Goal: Task Accomplishment & Management: Complete application form

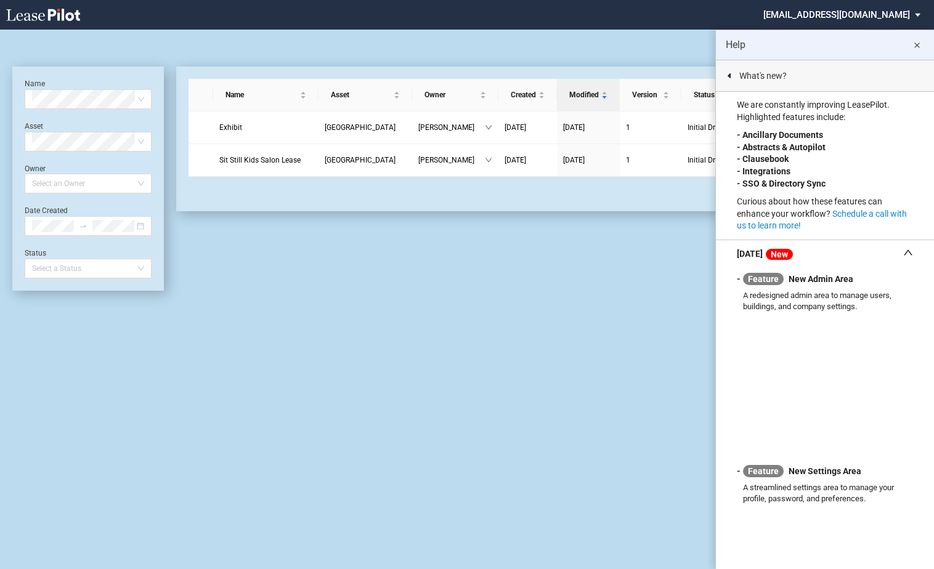
click at [916, 41] on md-icon "close" at bounding box center [917, 45] width 15 height 15
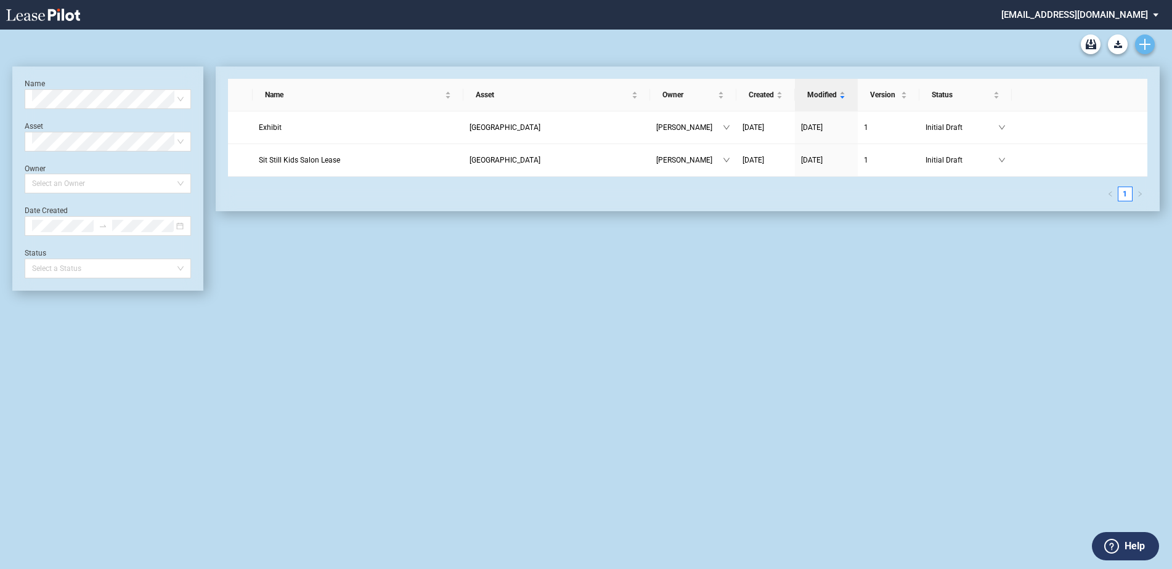
click at [934, 42] on icon "Create new document" at bounding box center [1145, 44] width 11 height 11
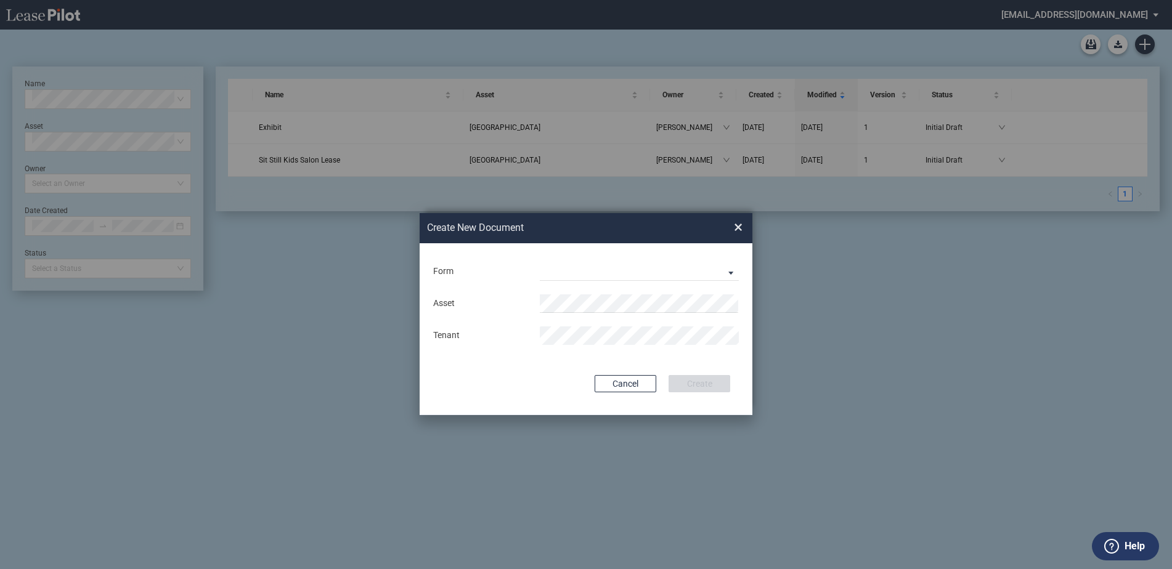
click at [534, 271] on div "Long Retail Lease Long Retail Lease [PERSON_NAME] Row Long Retail Lease Hoboken…" at bounding box center [639, 272] width 214 height 18
click at [648, 271] on md-select "Long Retail Lease Long Retail Lease [PERSON_NAME] Row Long Retail Lease Hoboken…" at bounding box center [639, 272] width 199 height 18
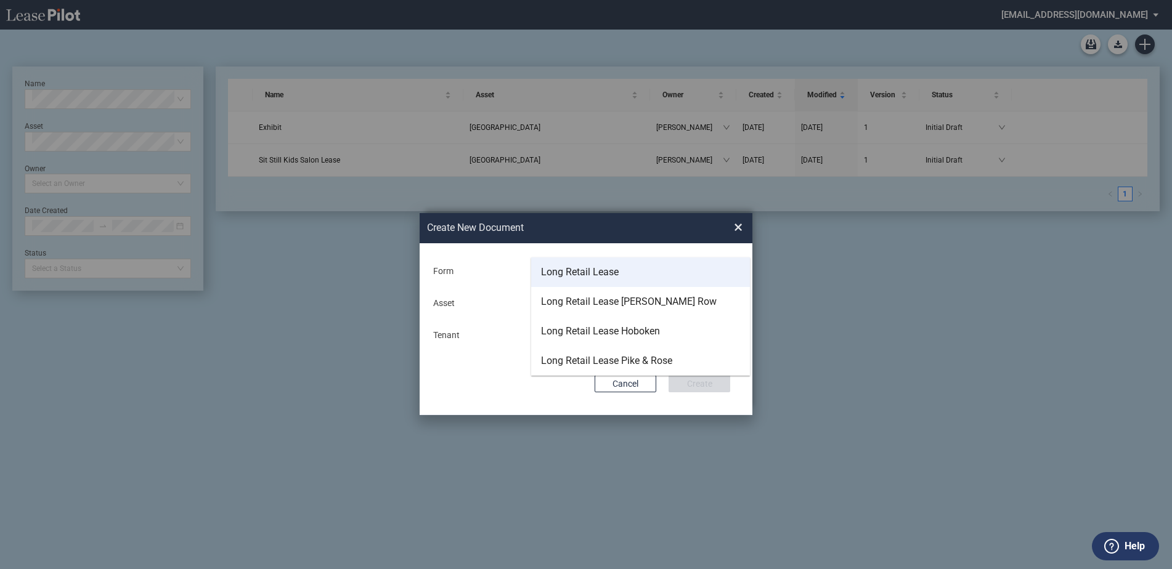
click at [646, 271] on md-option "Long Retail Lease" at bounding box center [640, 273] width 219 height 30
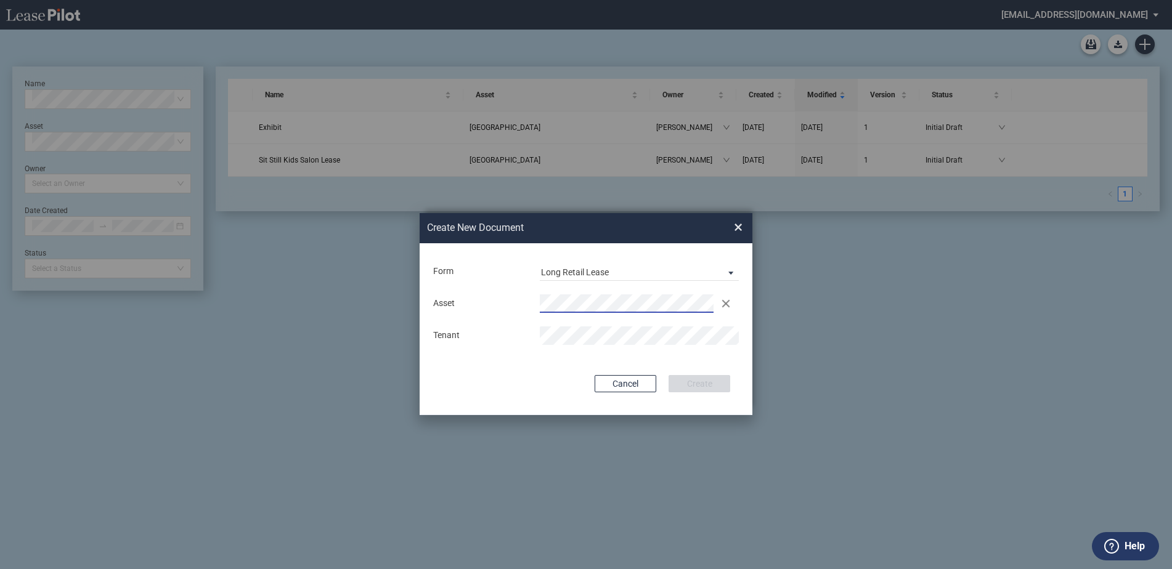
click at [614, 325] on div "Asset Clear The Point Tenant" at bounding box center [586, 320] width 308 height 64
click at [700, 378] on button "Create" at bounding box center [700, 383] width 62 height 17
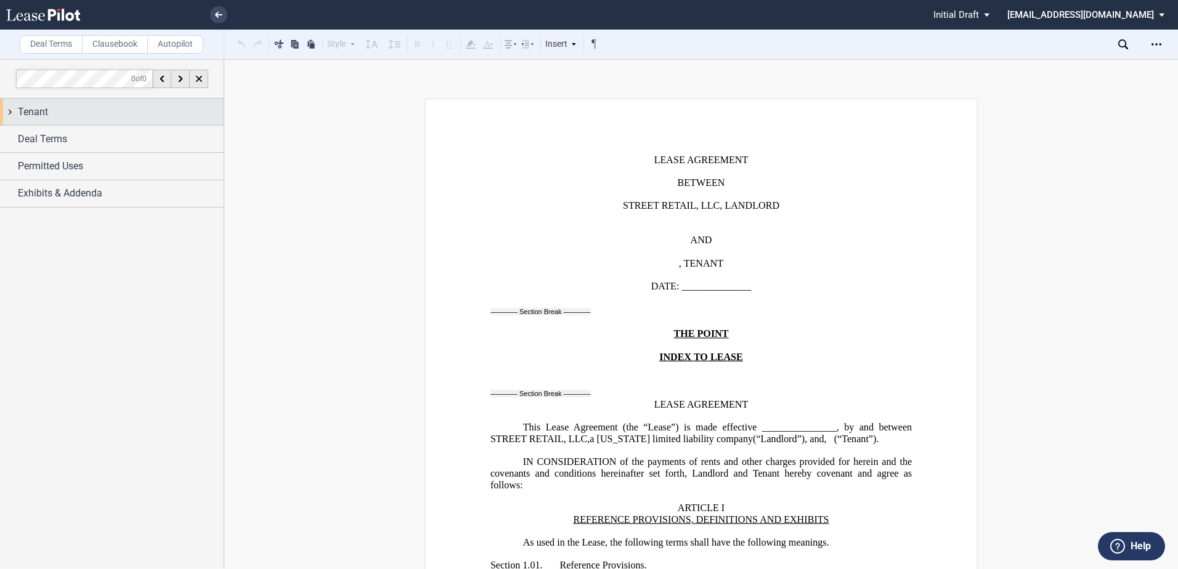
click at [10, 115] on div "Tenant" at bounding box center [112, 112] width 224 height 27
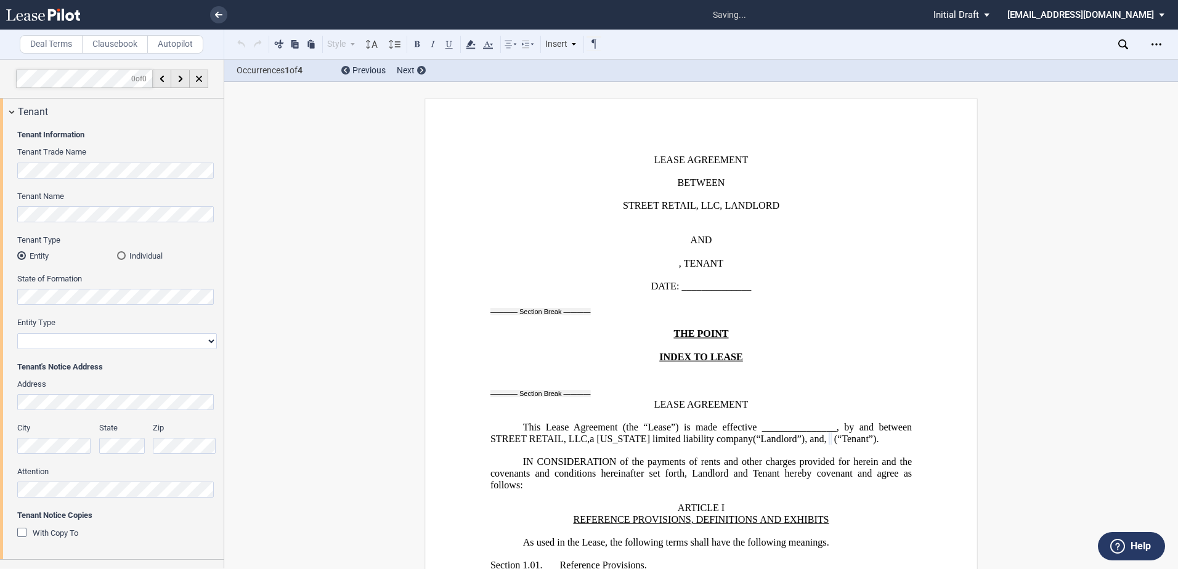
click at [86, 345] on select "Corporation Limited Liability Company General Partnership Limited Partnership O…" at bounding box center [117, 341] width 200 height 16
select select "limited liability company"
click at [17, 333] on select "Corporation Limited Liability Company General Partnership Limited Partnership O…" at bounding box center [117, 341] width 200 height 16
click at [9, 113] on div "Tenant" at bounding box center [112, 112] width 224 height 27
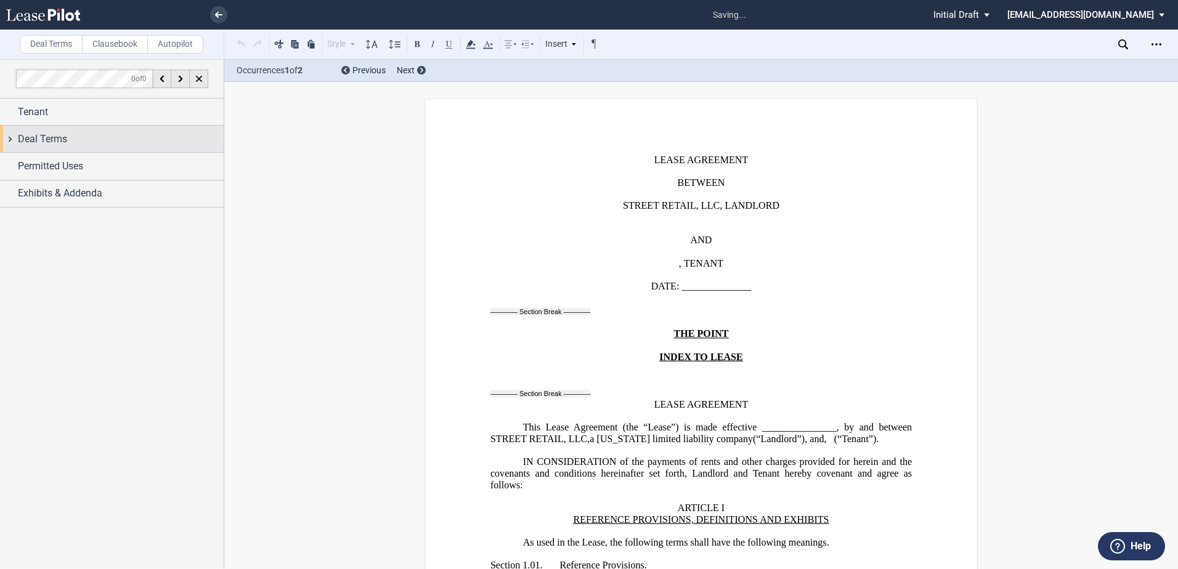
click at [10, 138] on div "Deal Terms" at bounding box center [112, 139] width 224 height 27
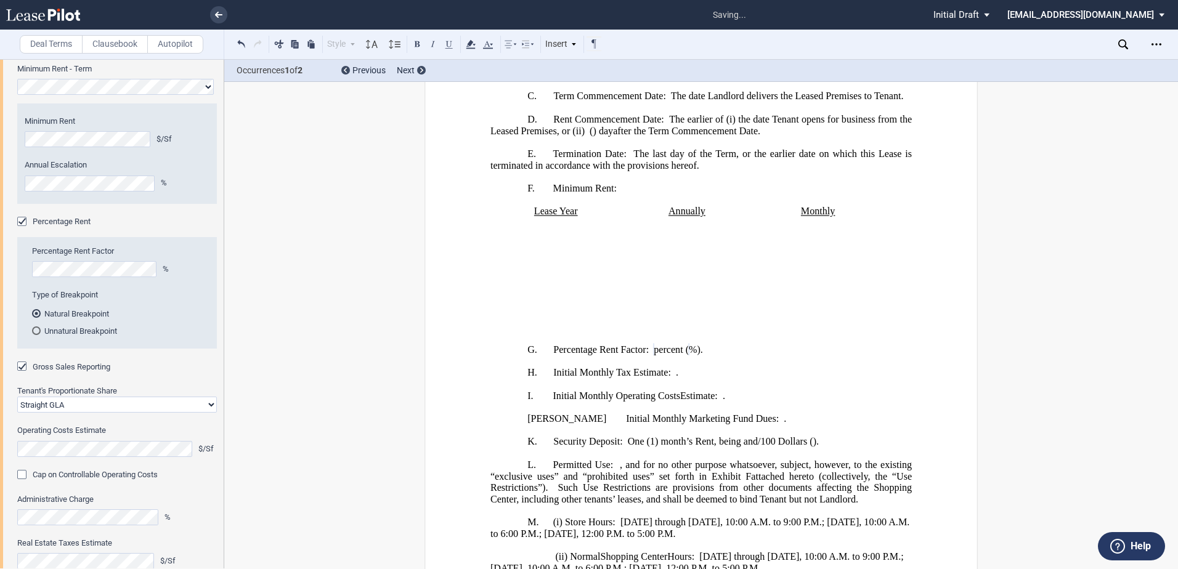
scroll to position [247, 0]
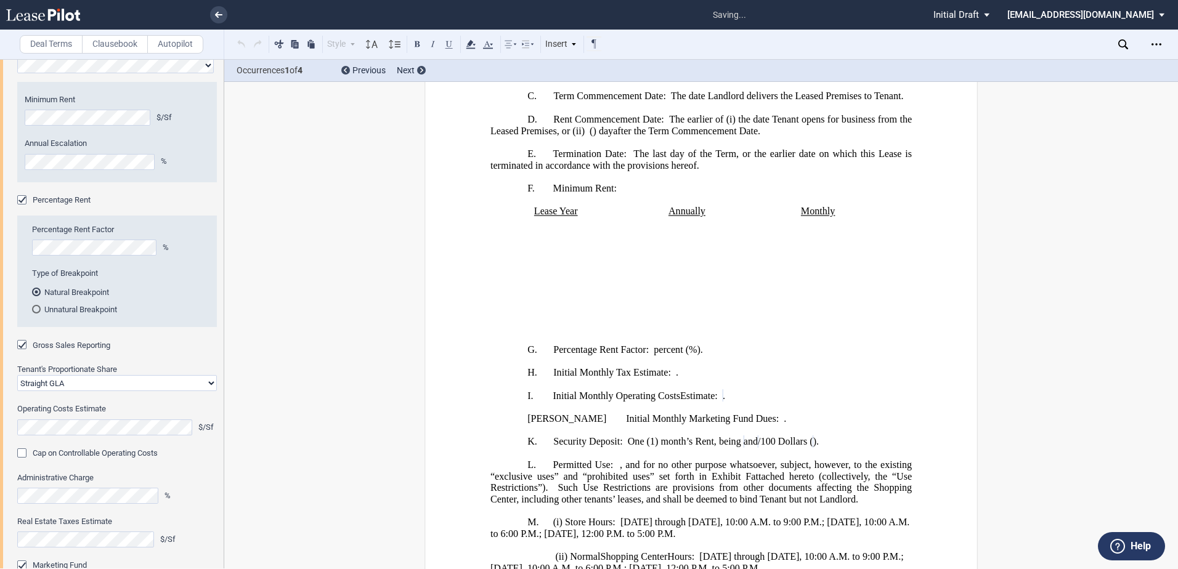
click at [86, 452] on span "Cap on Controllable Operating Costs" at bounding box center [95, 453] width 125 height 9
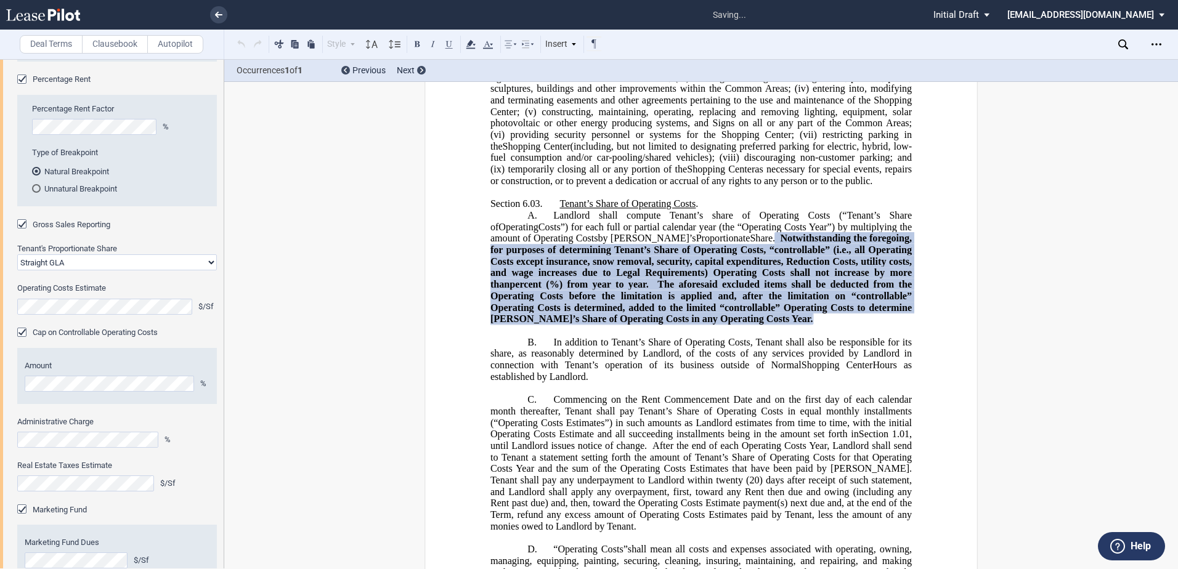
scroll to position [370, 0]
click at [14, 438] on div "Term Length Year(s) Extended Term Not Applicable in a Termination Area Size Sf …" at bounding box center [112, 390] width 224 height 1217
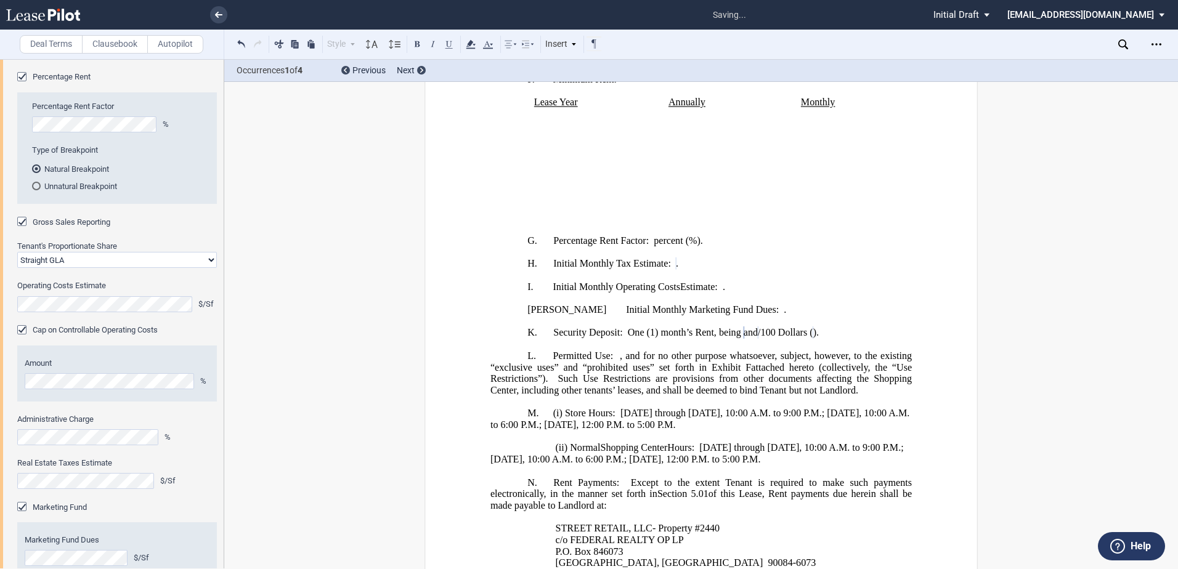
scroll to position [694, 0]
click at [23, 506] on div "Marketing Fund" at bounding box center [23, 508] width 12 height 12
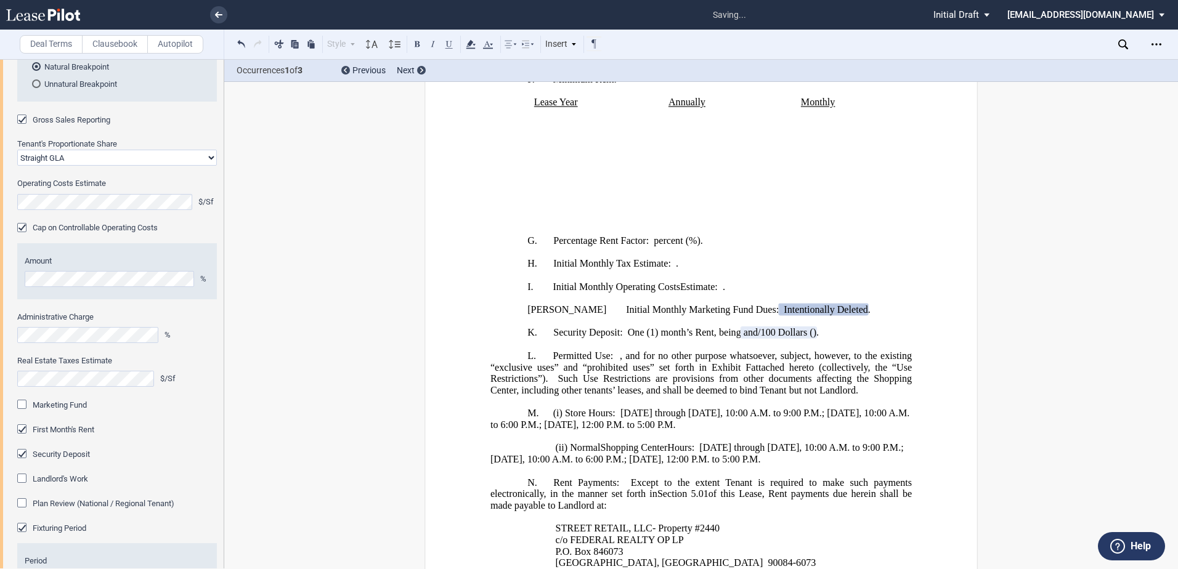
scroll to position [493, 0]
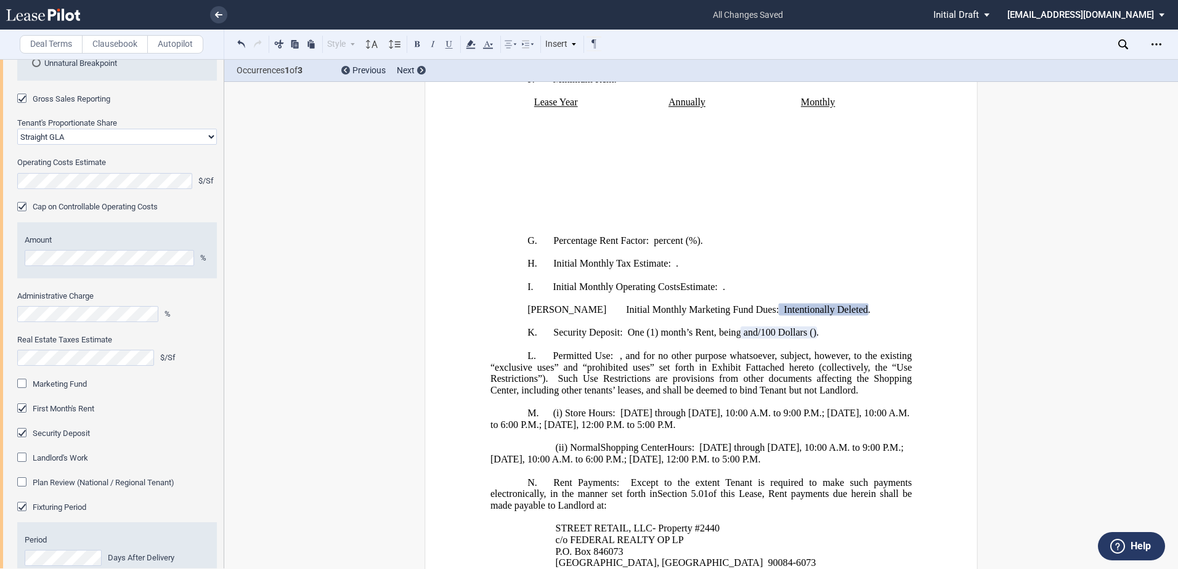
click at [53, 459] on span "Landlord's Work" at bounding box center [60, 458] width 55 height 9
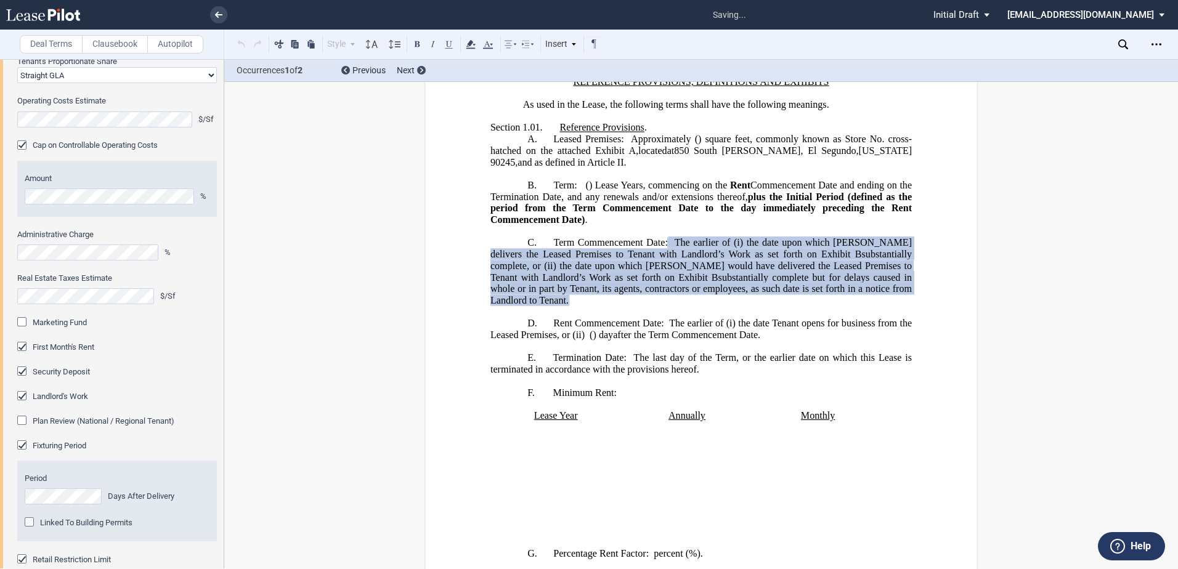
scroll to position [616, 0]
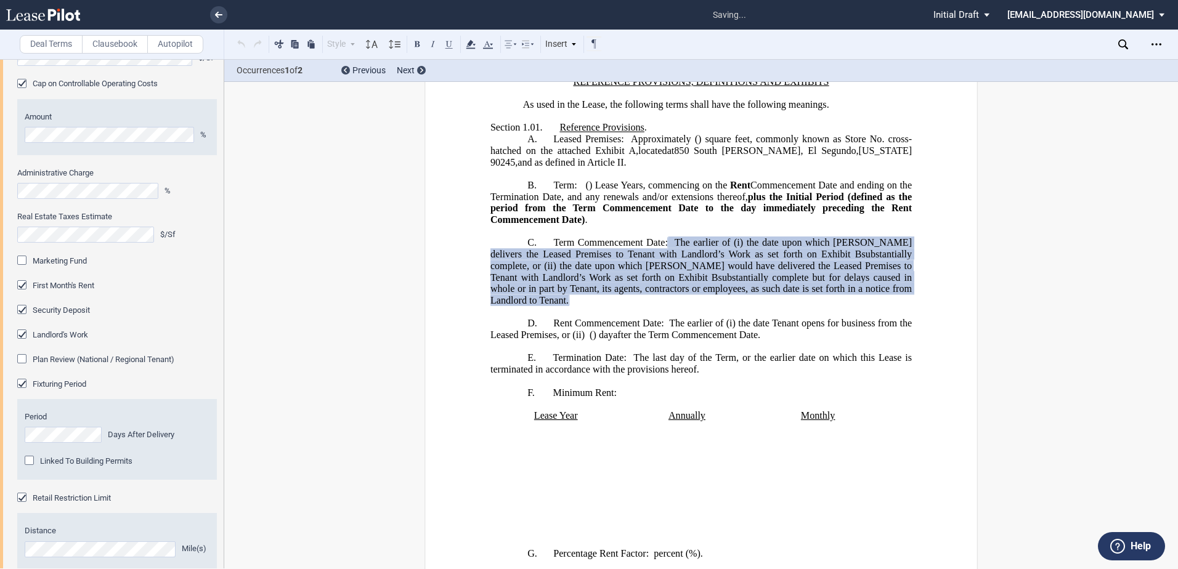
click at [20, 382] on div "Fixturing Period" at bounding box center [23, 385] width 12 height 12
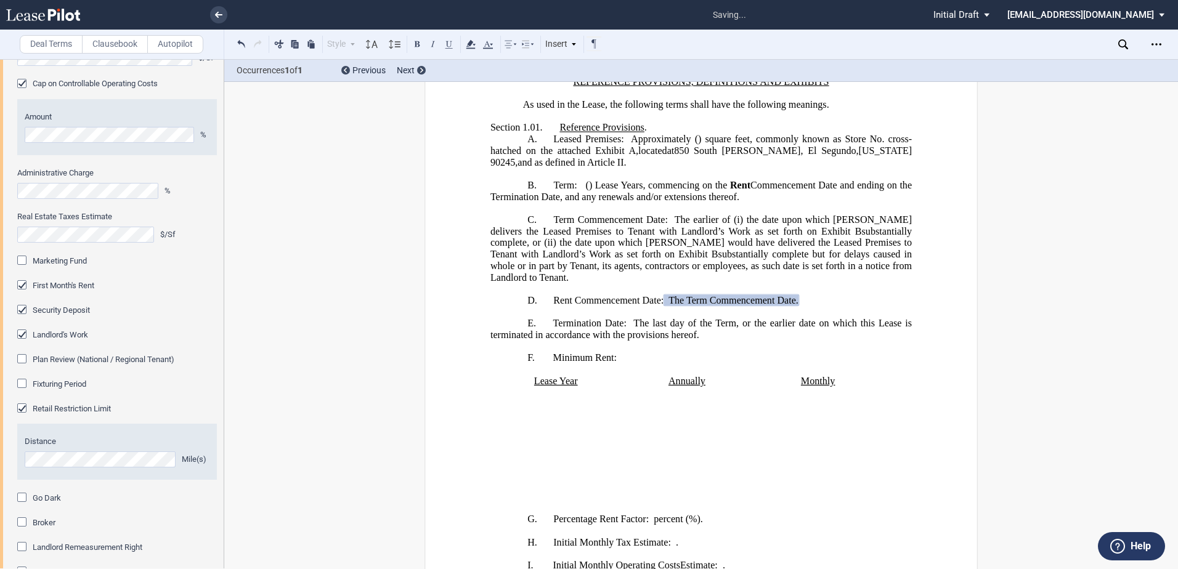
click at [20, 382] on div "Fixturing Period" at bounding box center [23, 385] width 12 height 12
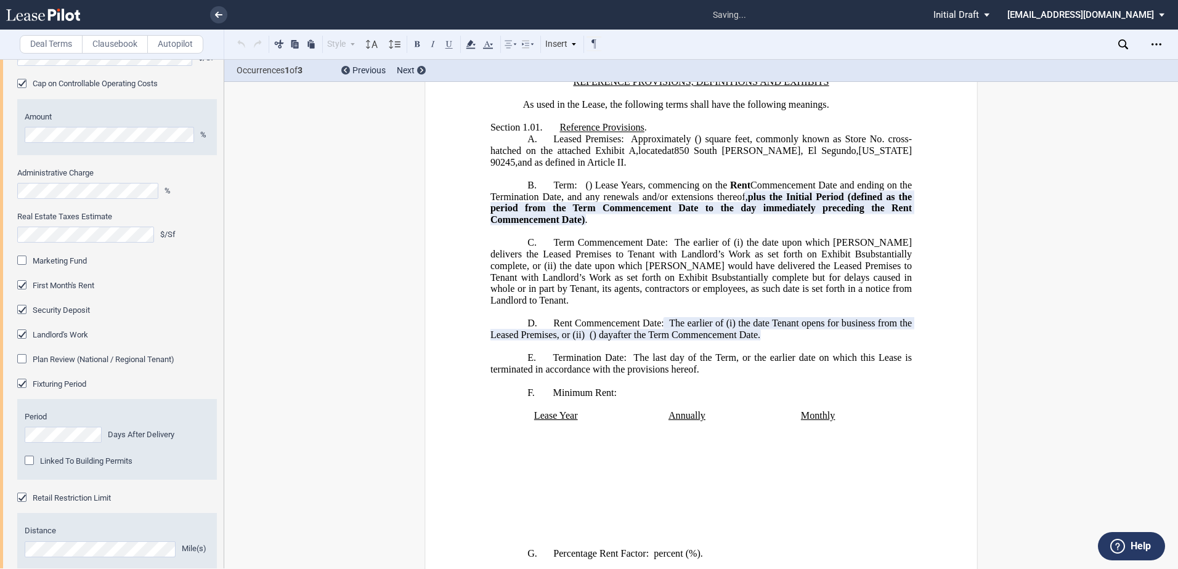
click at [30, 464] on div "Linked To Building Permits" at bounding box center [31, 462] width 12 height 12
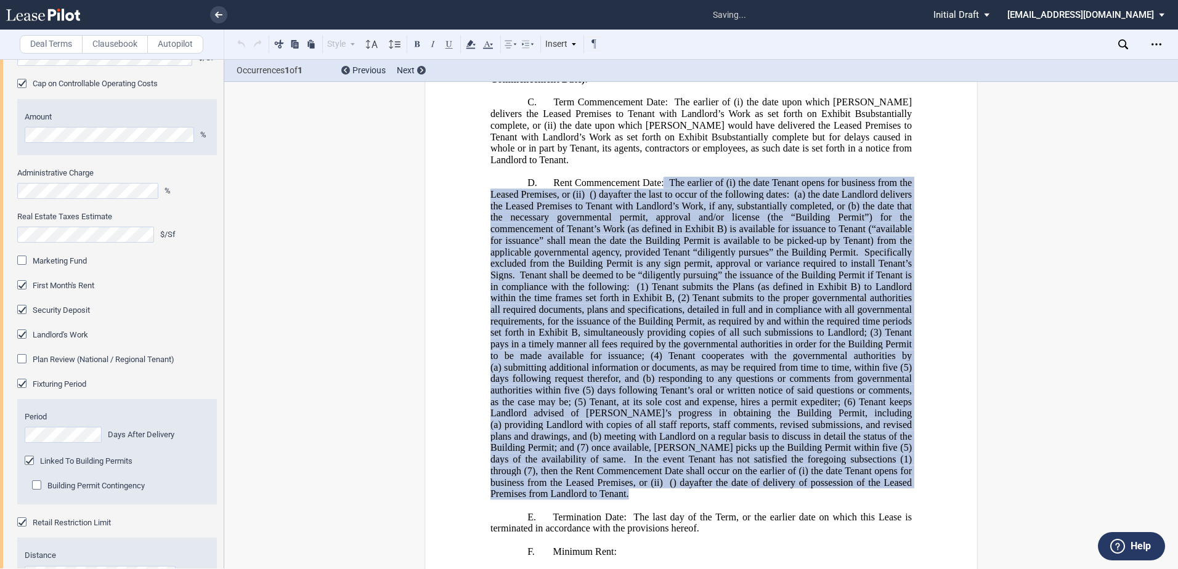
scroll to position [628, 0]
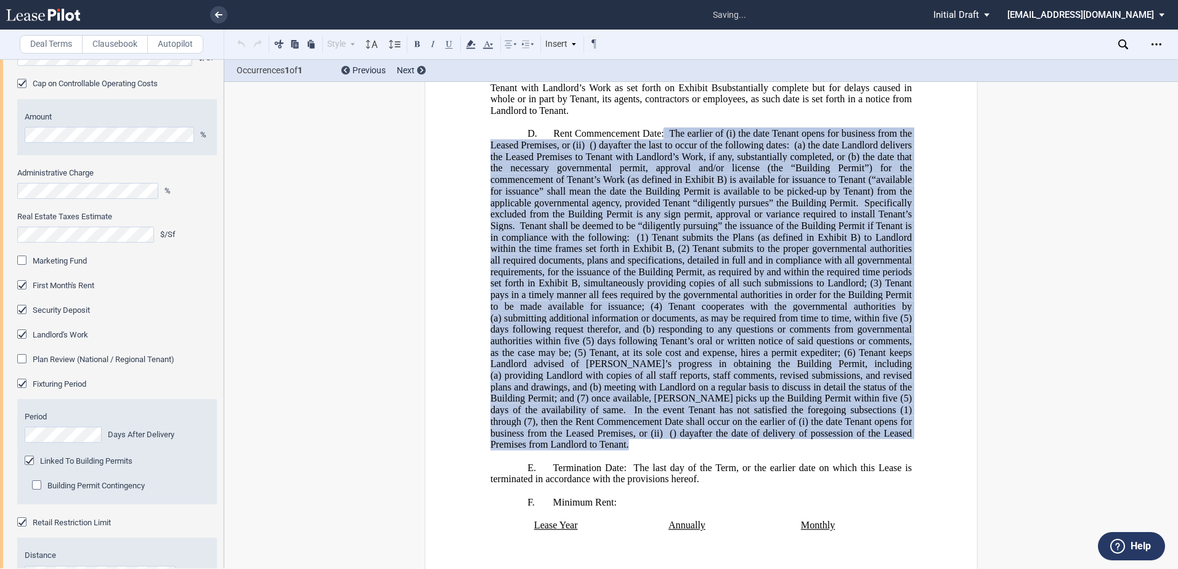
click at [76, 488] on span "Building Permit Contingency" at bounding box center [95, 485] width 97 height 9
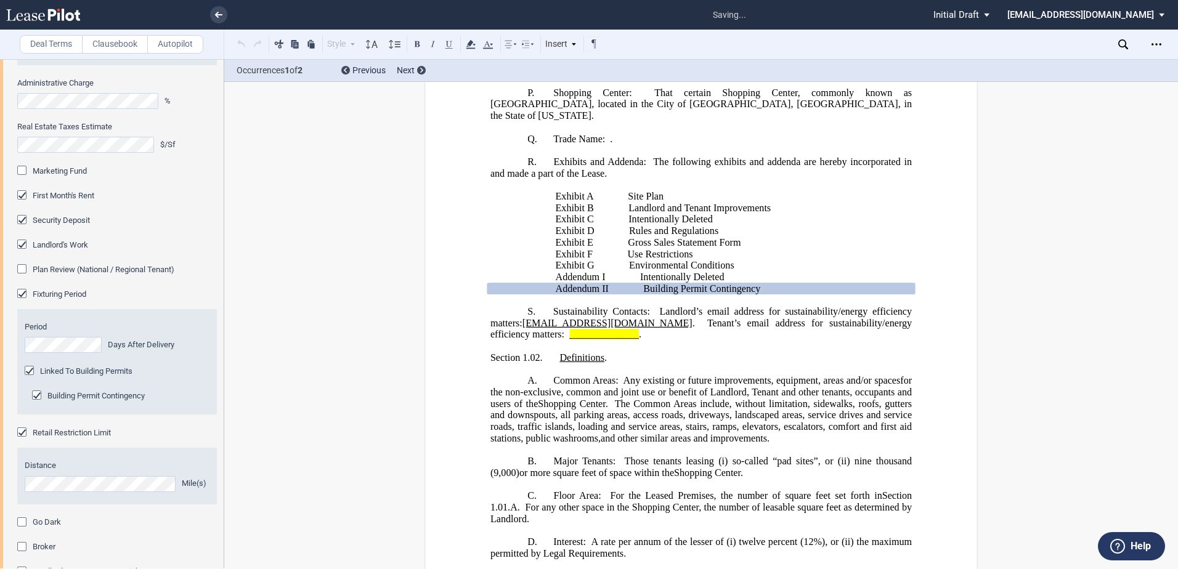
scroll to position [740, 0]
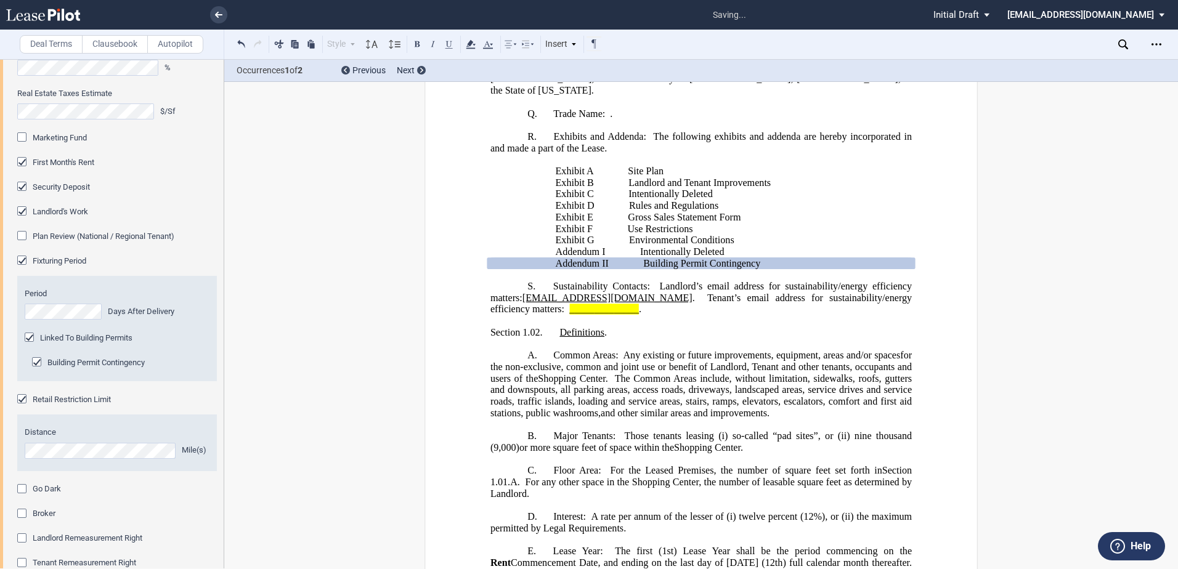
click at [0, 444] on html ".bocls-1{fill:#26354a;fill-rule:evenodd} Loading... × saving... Pending... Pend…" at bounding box center [589, 284] width 1178 height 569
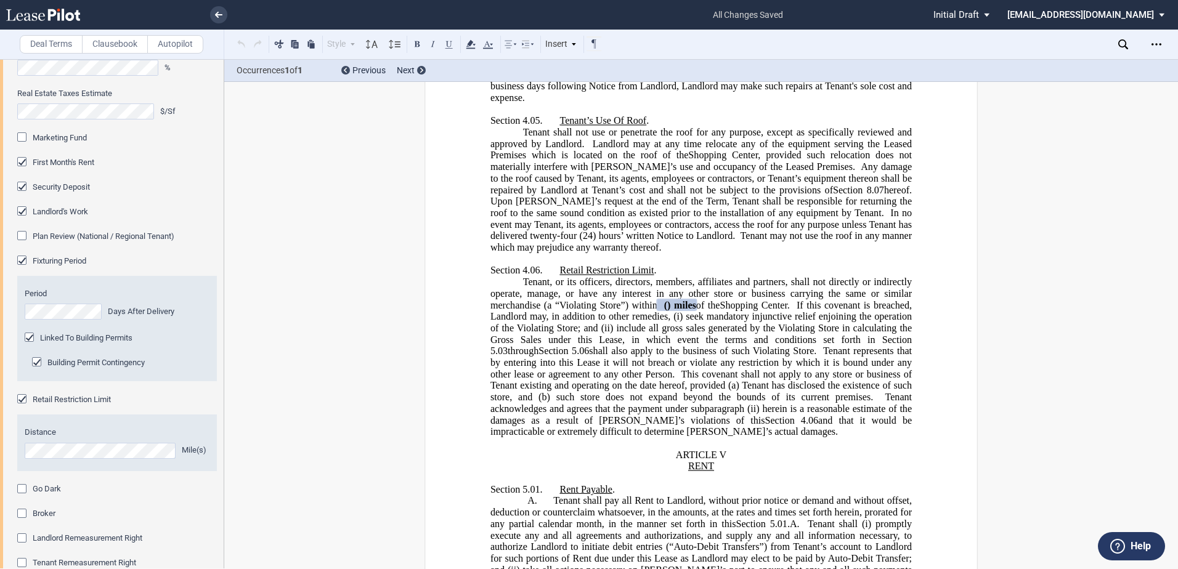
scroll to position [4232, 0]
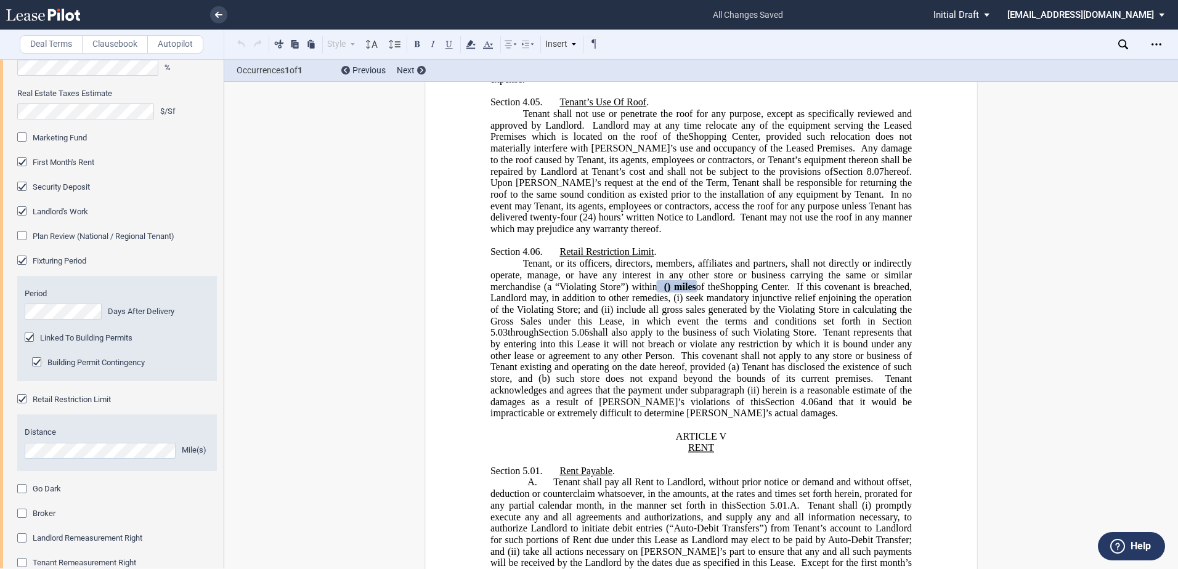
click at [22, 513] on div "Broker" at bounding box center [23, 515] width 12 height 12
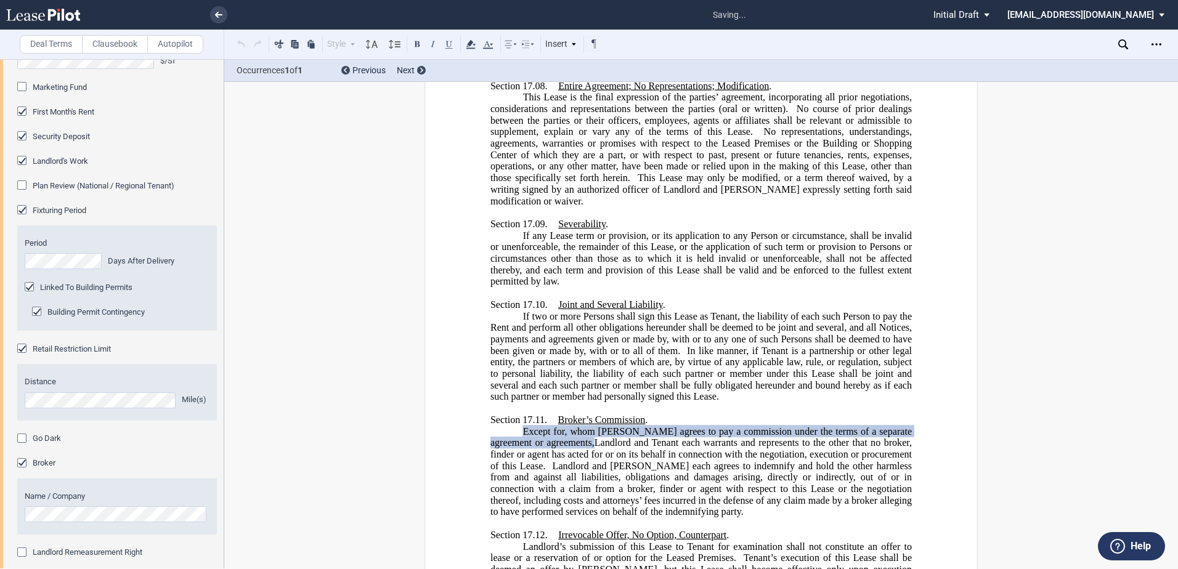
scroll to position [801, 0]
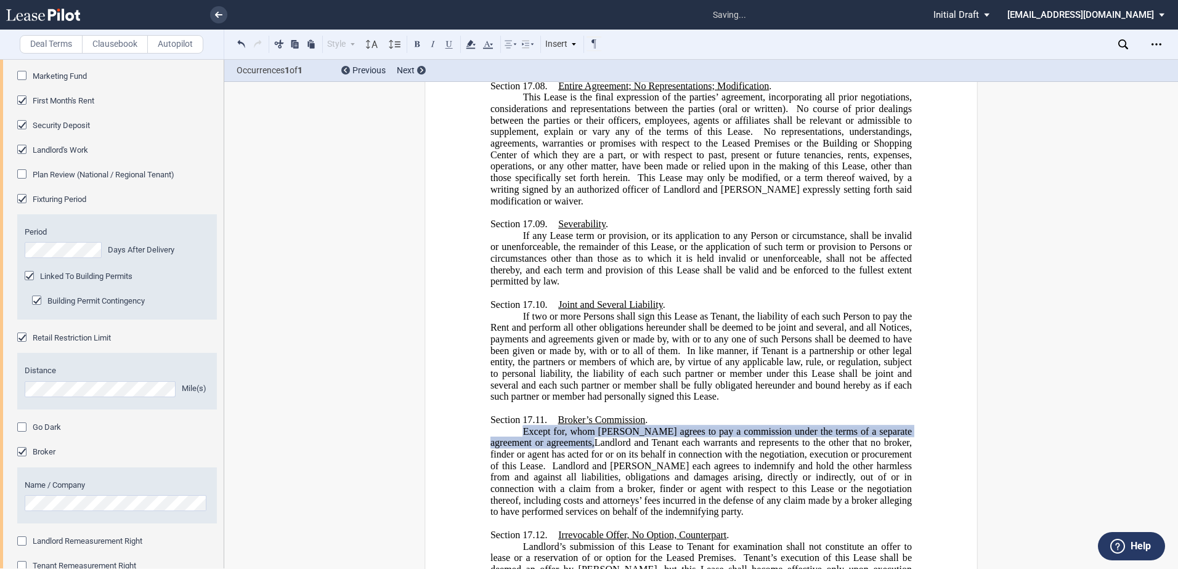
click at [22, 452] on div "Broker" at bounding box center [23, 453] width 12 height 12
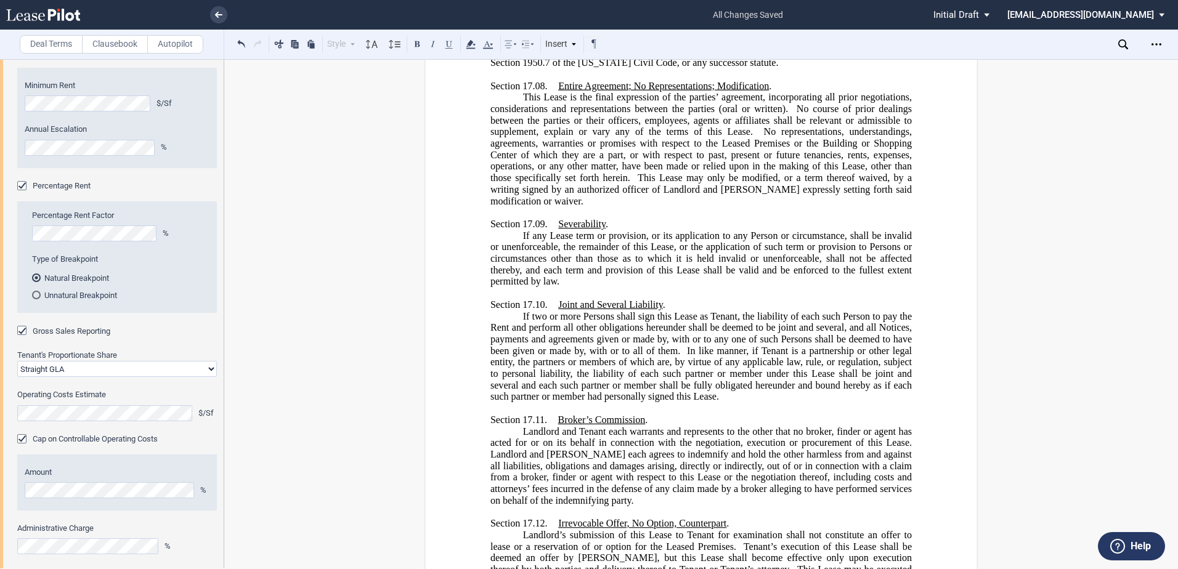
scroll to position [14, 0]
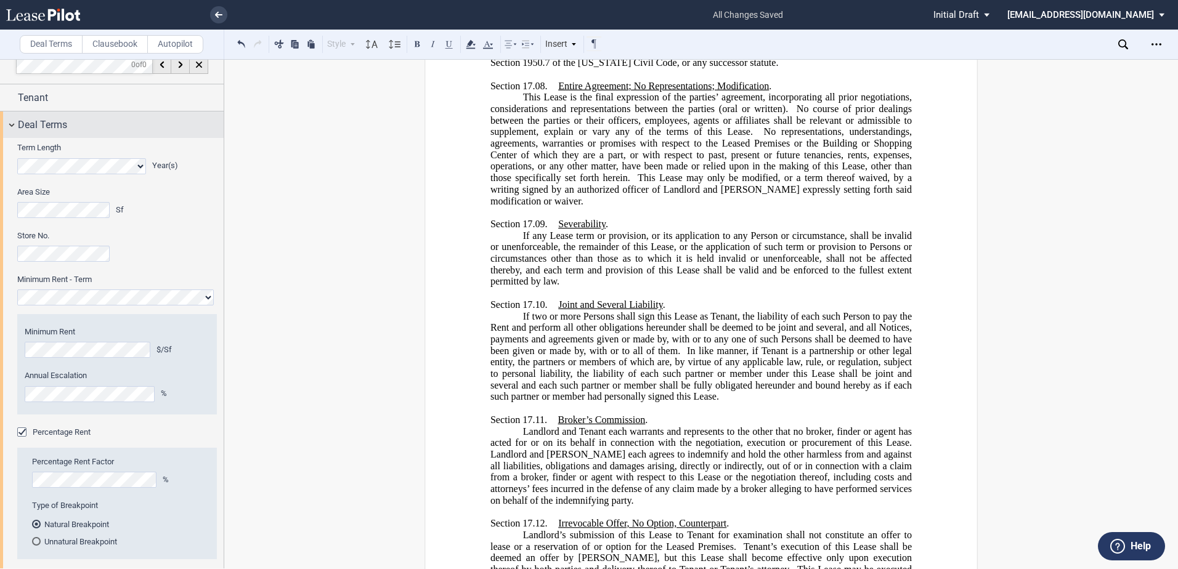
click at [10, 122] on div "Deal Terms" at bounding box center [112, 125] width 224 height 27
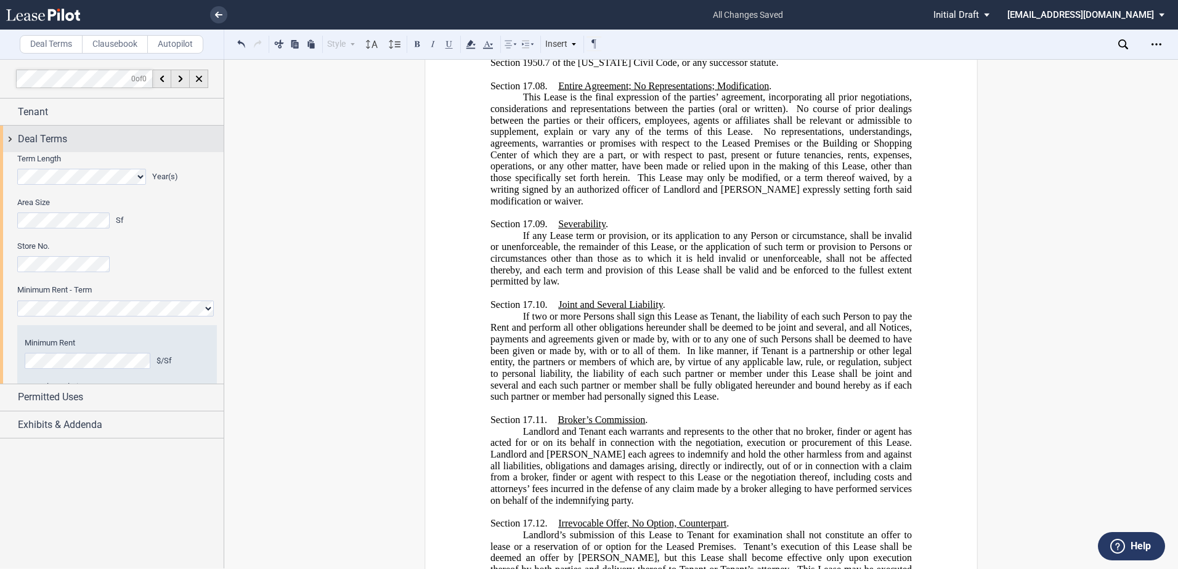
scroll to position [0, 0]
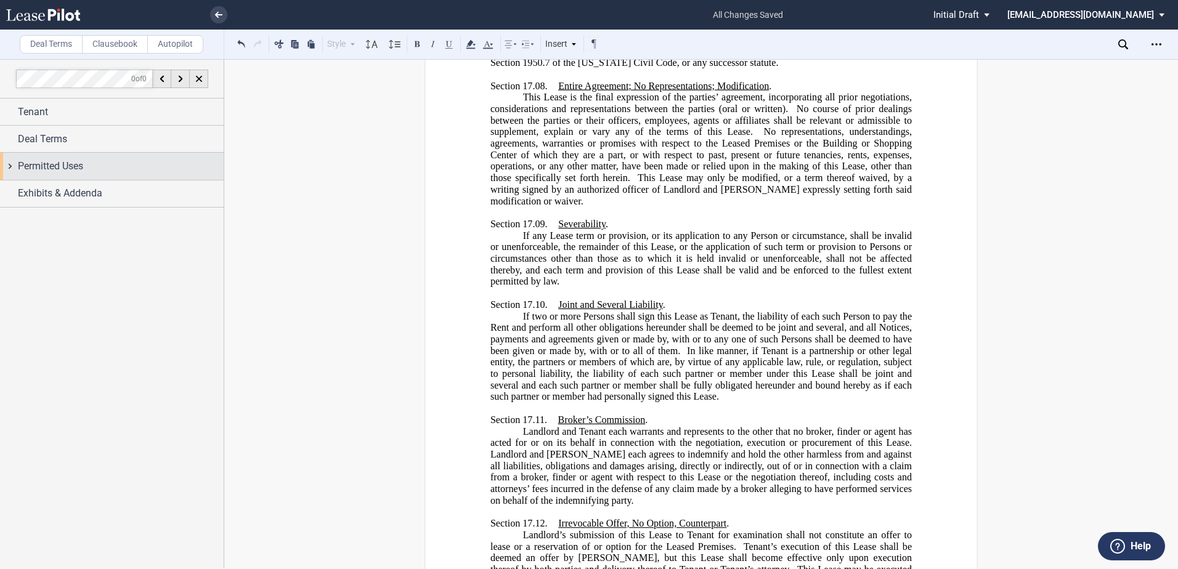
click at [10, 168] on div "Permitted Uses" at bounding box center [112, 166] width 224 height 27
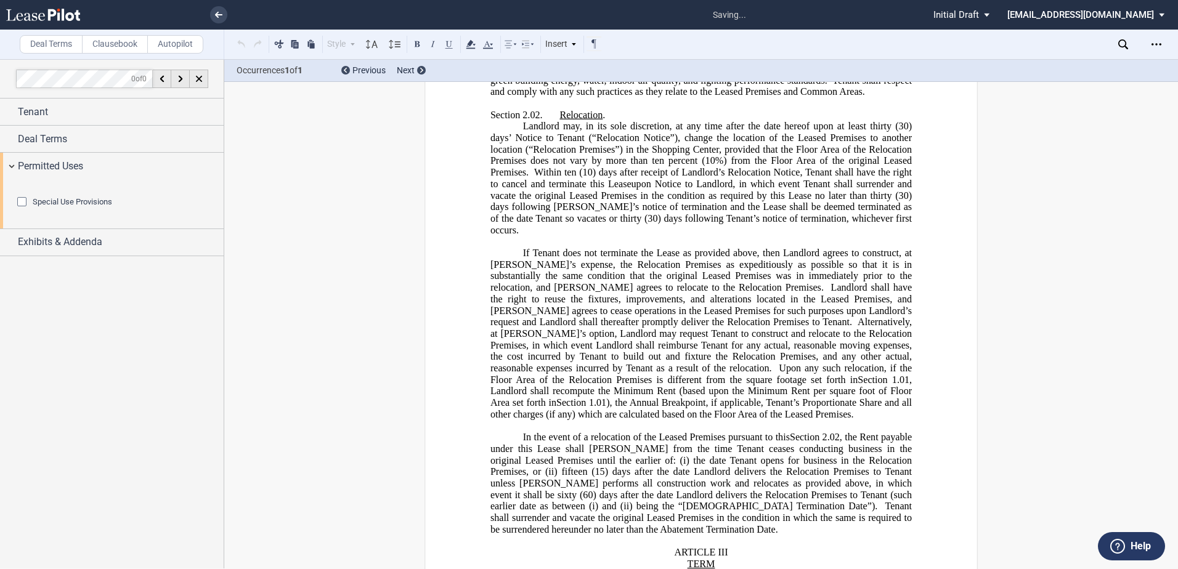
scroll to position [1159, 0]
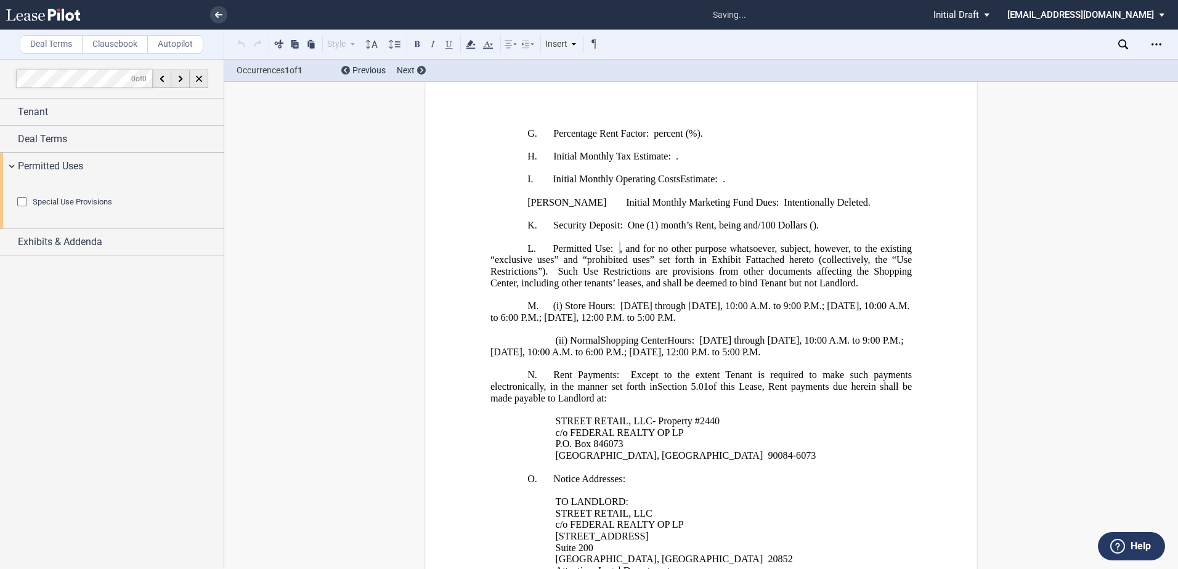
click at [74, 206] on span "Special Use Provisions" at bounding box center [73, 201] width 80 height 9
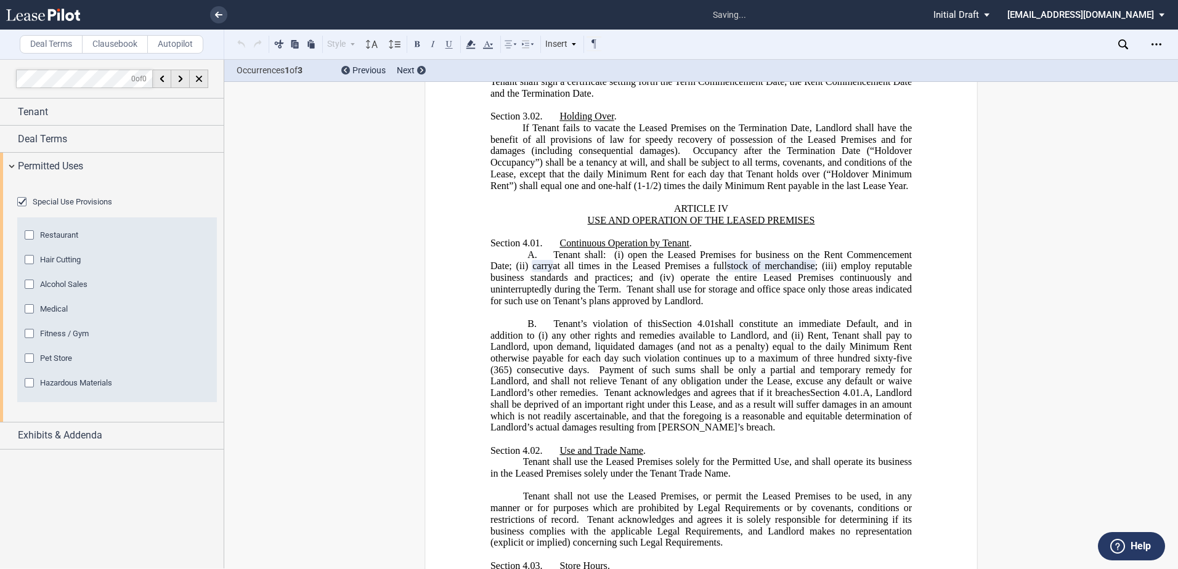
scroll to position [3436, 0]
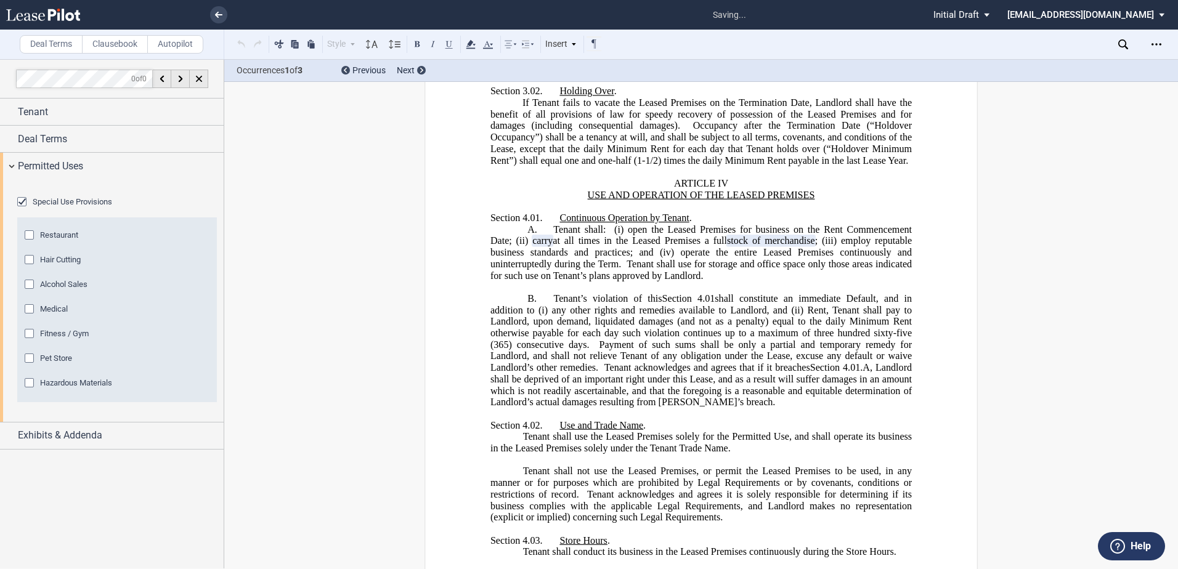
click at [74, 206] on span "Special Use Provisions" at bounding box center [73, 201] width 80 height 9
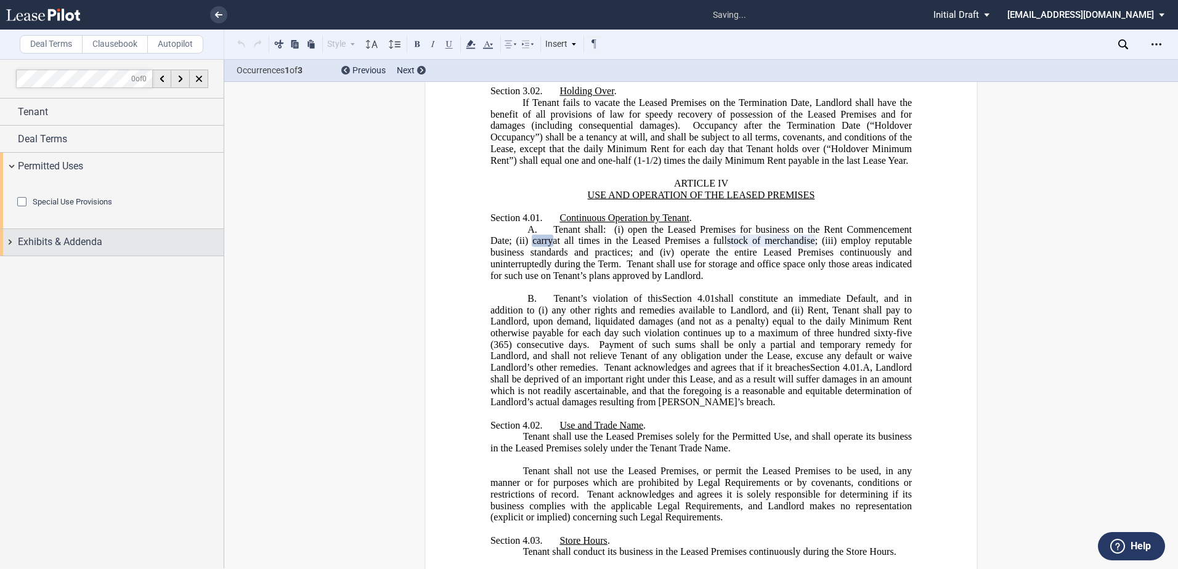
click at [9, 256] on div "Exhibits & Addenda" at bounding box center [112, 242] width 224 height 27
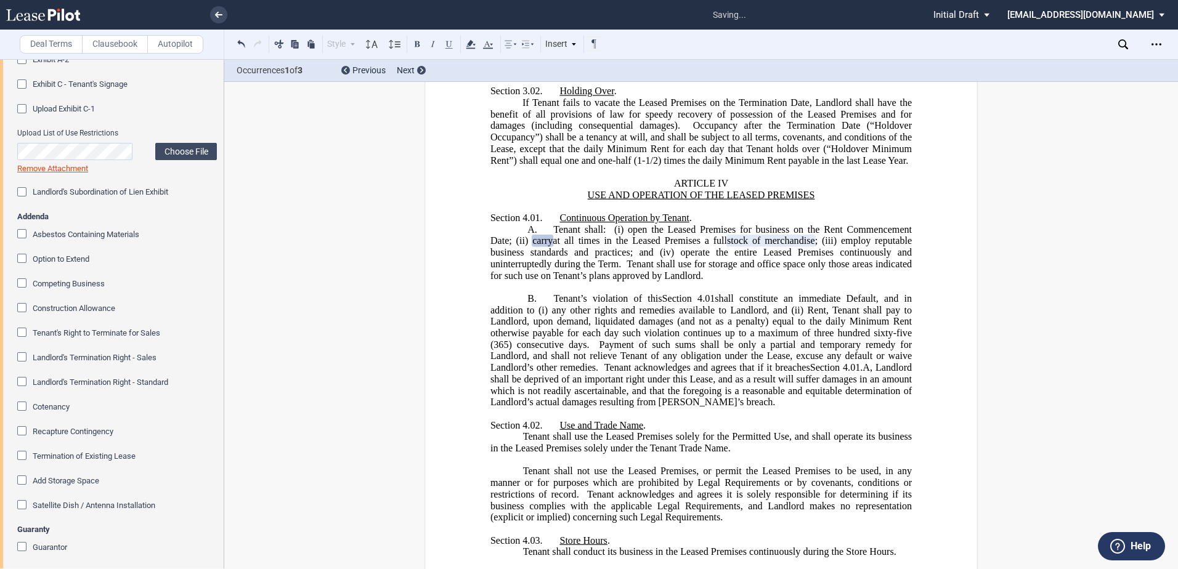
scroll to position [308, 0]
click at [57, 262] on span "Option to Extend" at bounding box center [61, 257] width 57 height 9
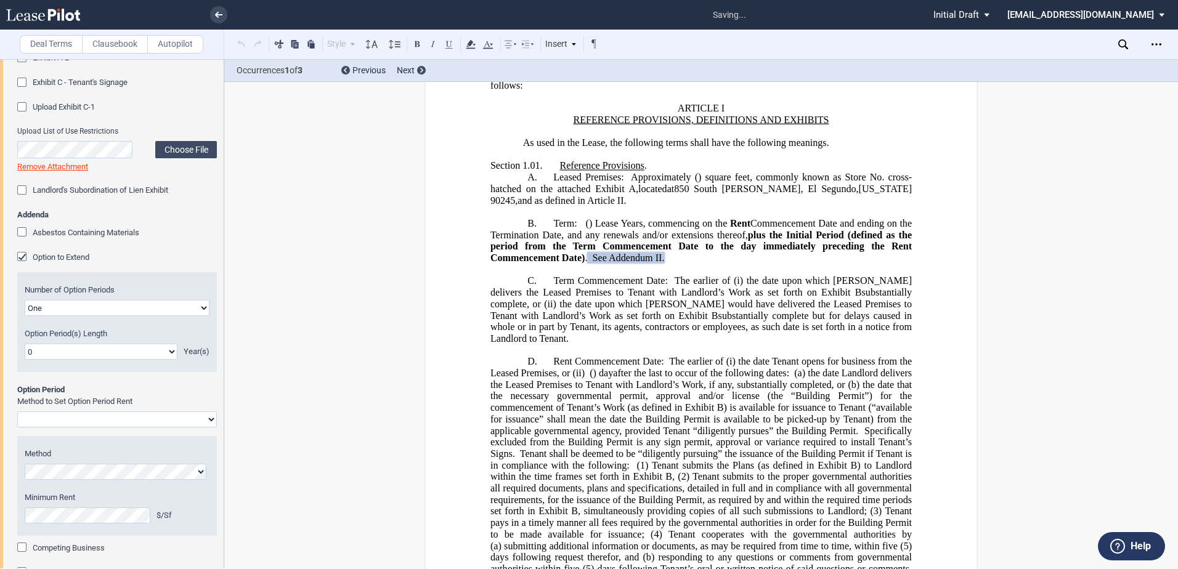
scroll to position [394, 0]
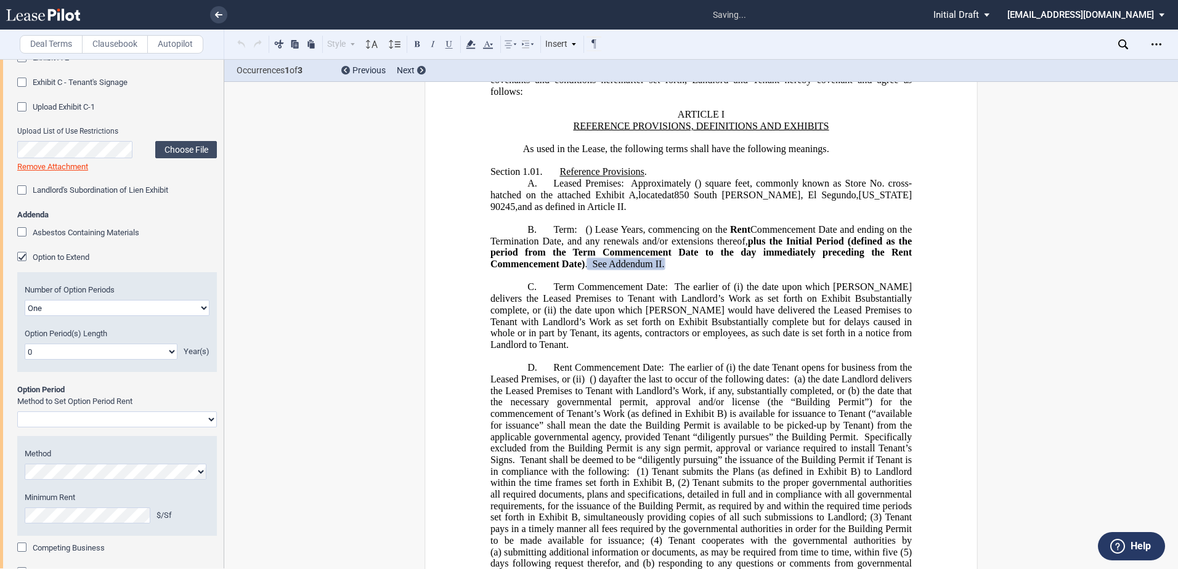
click at [75, 360] on select "0 1 2 3 4 5 6 7 8 9 10 11 12 13 14 15 16 17 18 19 20" at bounding box center [101, 352] width 153 height 16
select select "number:5"
click at [25, 360] on select "0 1 2 3 4 5 6 7 8 9 10 11 12 13 14 15 16 17 18 19 20" at bounding box center [101, 352] width 153 height 16
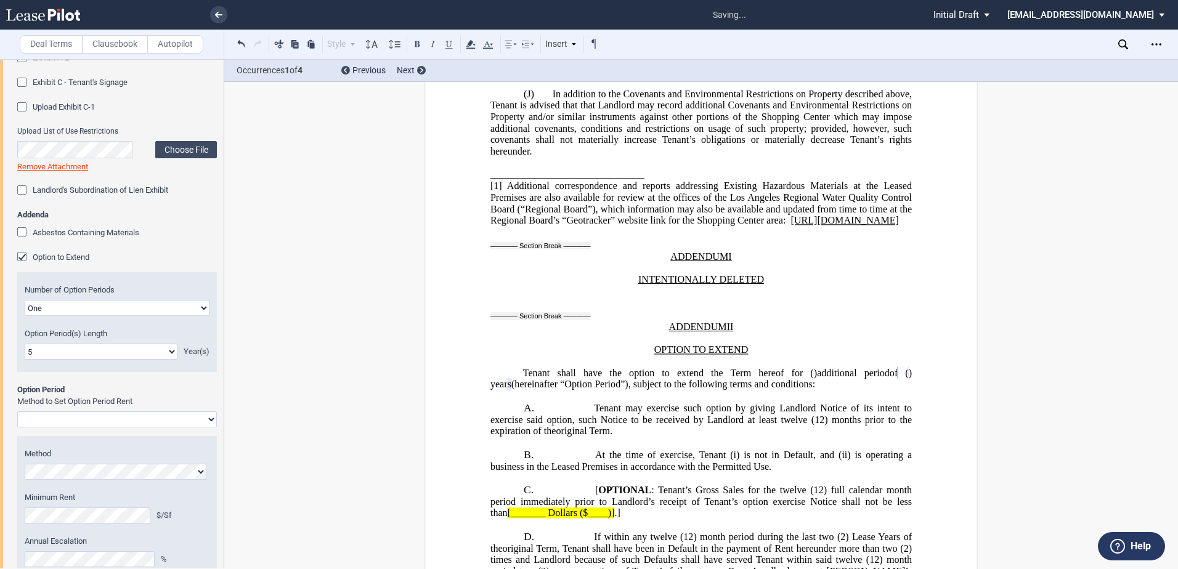
scroll to position [25193, 0]
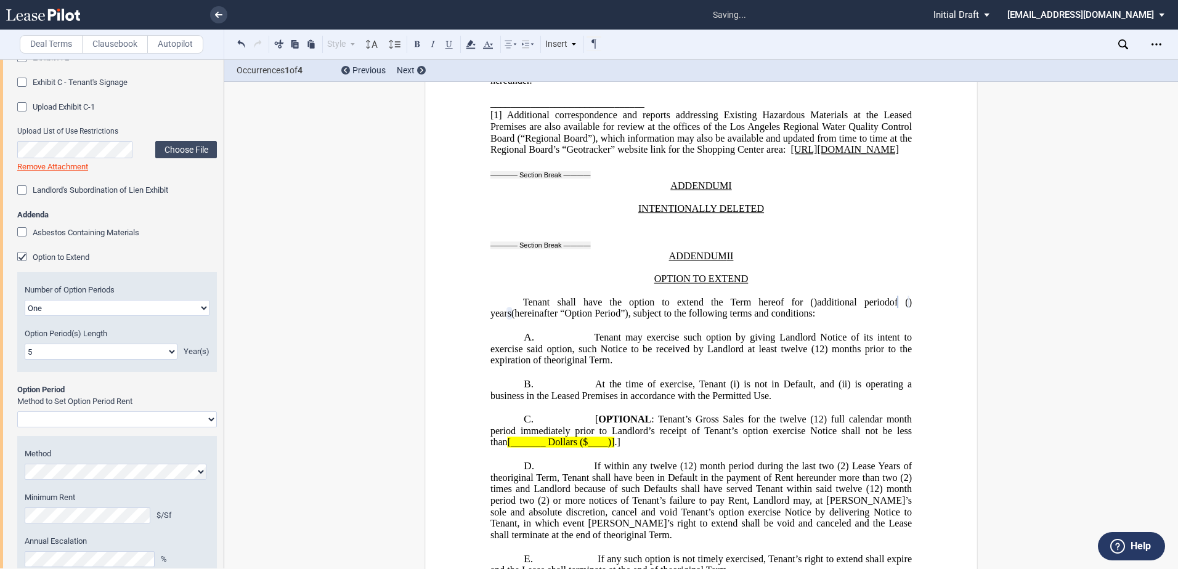
click at [155, 428] on select "Rent Set at Fair Rental Value - Standard Three Broker Method Baseball Arbitrati…" at bounding box center [117, 420] width 200 height 16
select select "fmv"
click at [17, 428] on select "Rent Set at Fair Rental Value - Standard Three Broker Method Baseball Arbitrati…" at bounding box center [117, 420] width 200 height 16
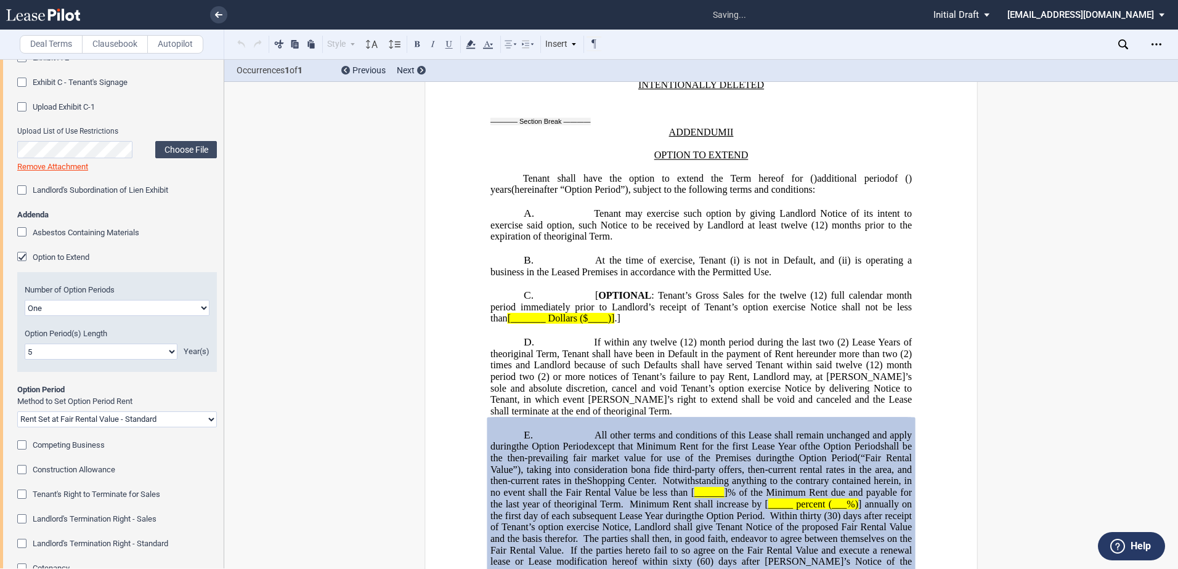
scroll to position [25389, 0]
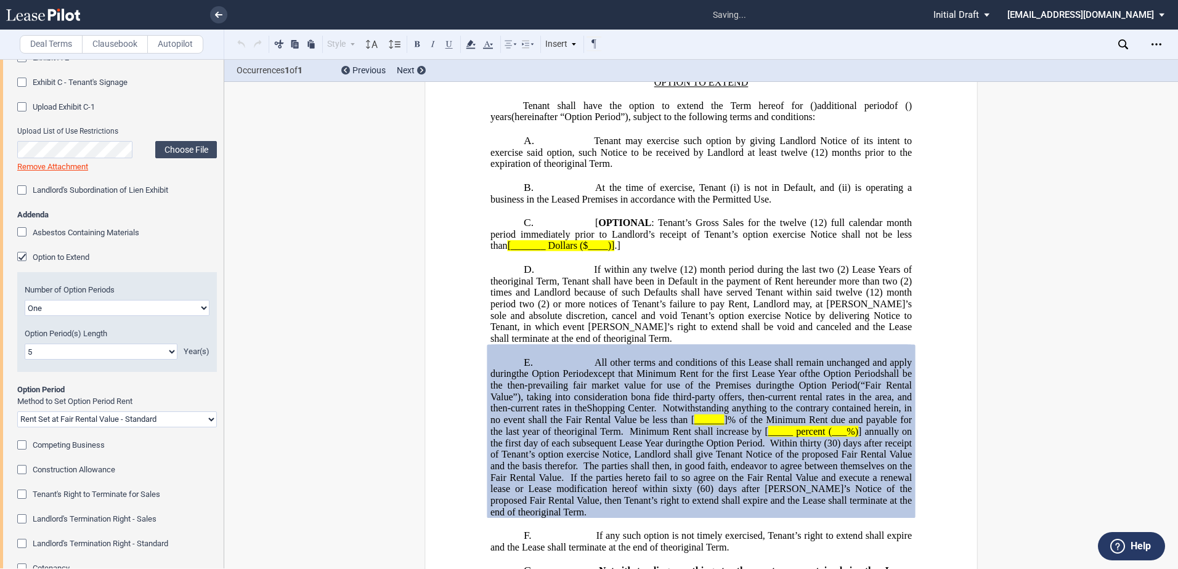
click at [92, 450] on span "Competing Business" at bounding box center [69, 445] width 72 height 9
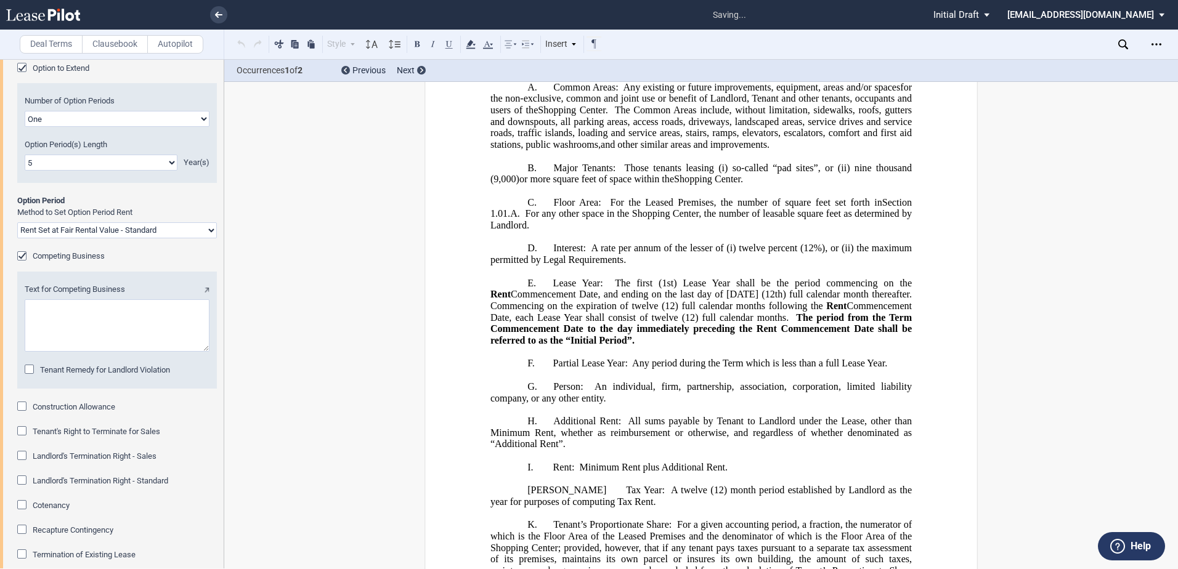
scroll to position [616, 0]
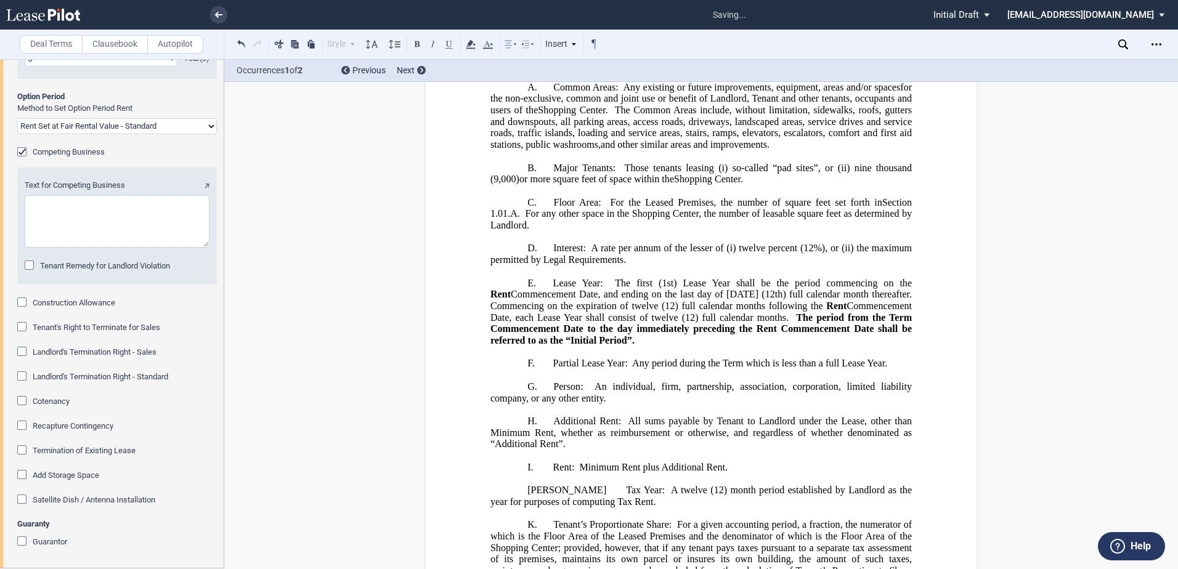
click at [60, 248] on textarea "Text for Competing Business" at bounding box center [117, 221] width 185 height 52
paste textarea "Landlord agrees not to lease space in the Shopping Center to a “Competing Busin…"
type textarea "Landlord agrees not to lease space in the Shopping Center to a “Competing Busin…"
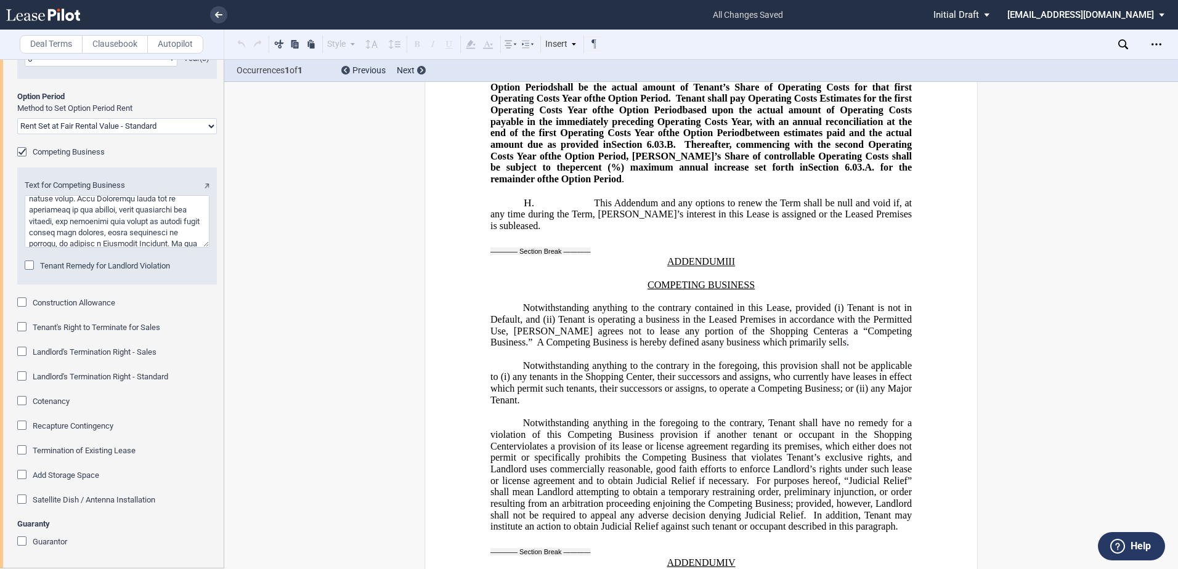
scroll to position [0, 0]
drag, startPoint x: 55, startPoint y: 292, endPoint x: 0, endPoint y: 224, distance: 87.2
click at [0, 224] on html ".bocls-1{fill:#26354a;fill-rule:evenodd} Loading... × all changes saved Pending…" at bounding box center [589, 284] width 1178 height 569
click at [55, 248] on textarea "Text for Competing Business" at bounding box center [117, 221] width 185 height 52
paste textarea "Landlord agrees not to lease space in the Shopping Center to a “Competing Busin…"
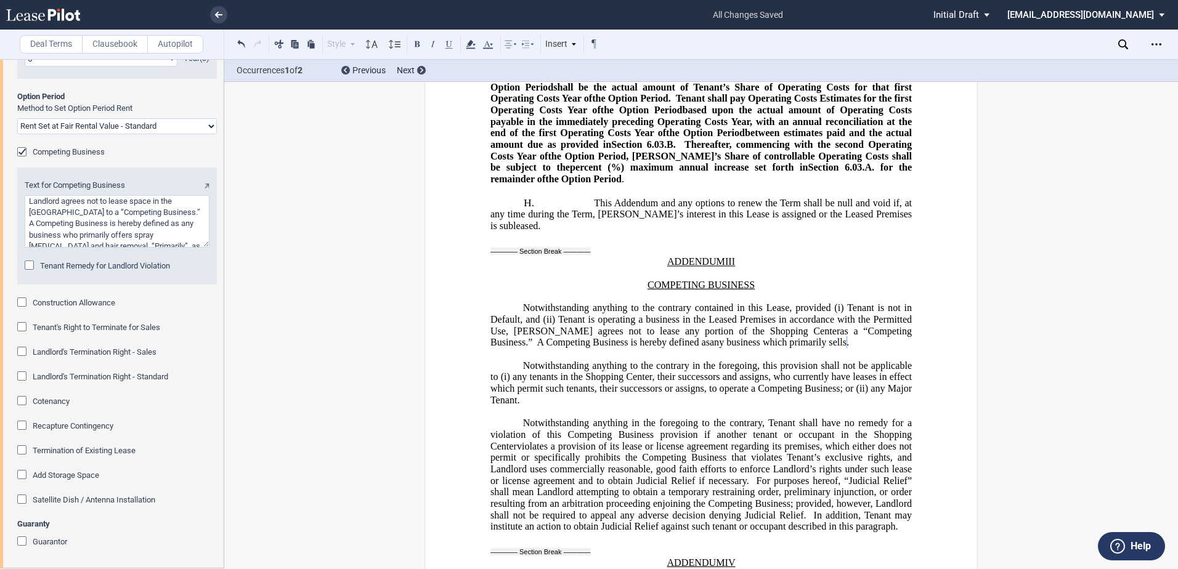
scroll to position [94, 0]
type textarea "Landlord agrees not to lease space in the Shopping Center to a “Competing Busin…"
click at [27, 273] on div "Tenant Remedy for Landlord Violation" at bounding box center [31, 267] width 12 height 12
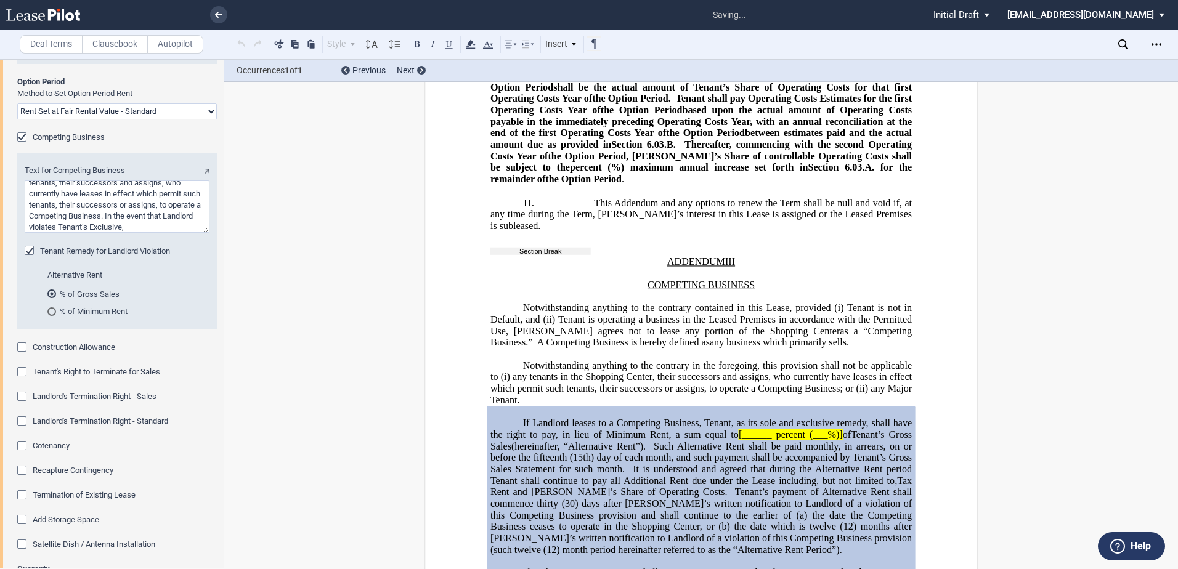
scroll to position [26078, 0]
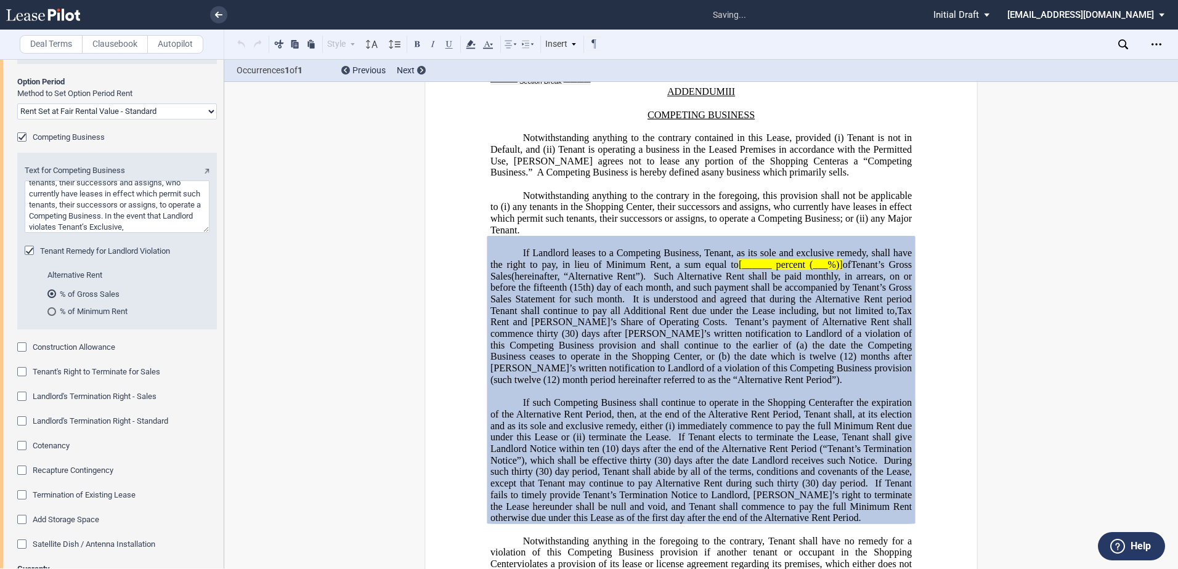
click at [47, 316] on div "% of Minimum Rent" at bounding box center [51, 312] width 9 height 9
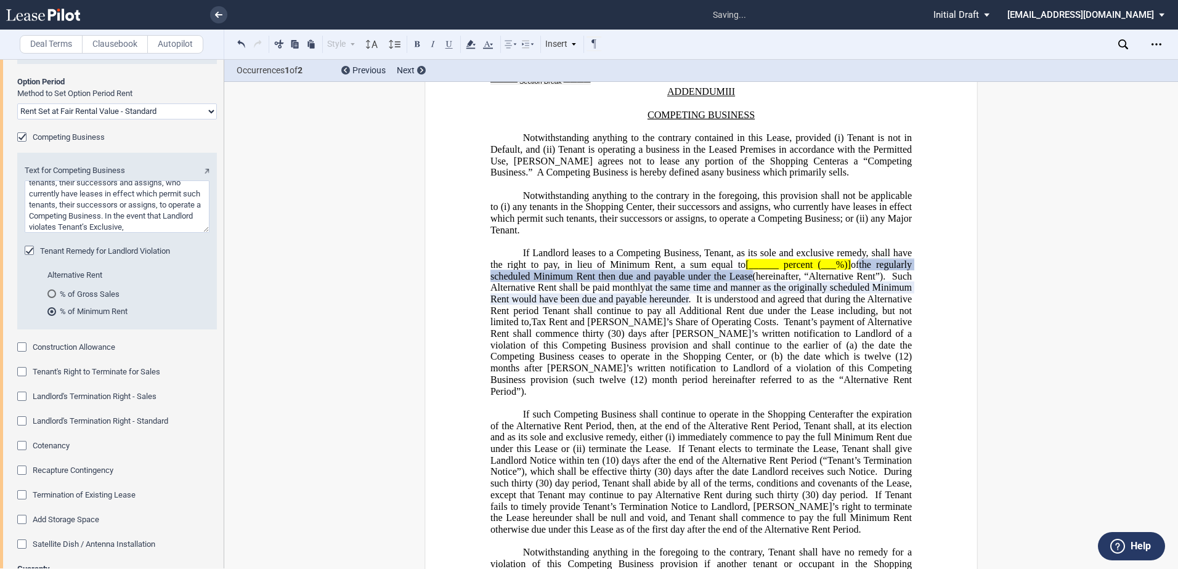
click at [61, 352] on span "Construction Allowance" at bounding box center [74, 347] width 83 height 9
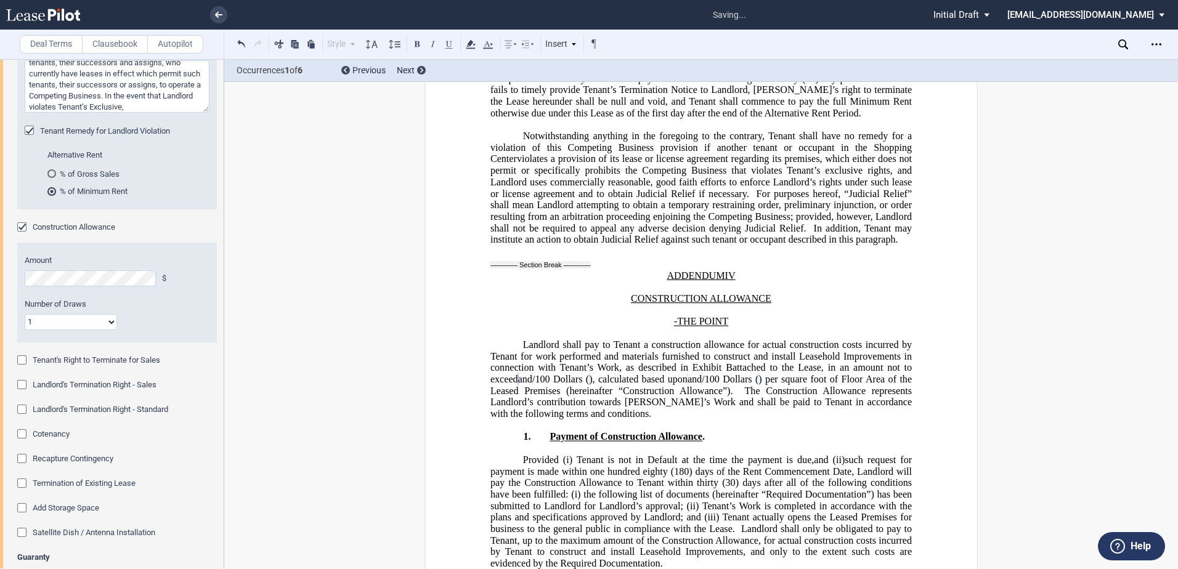
scroll to position [740, 0]
click at [33, 460] on span "Recapture Contingency" at bounding box center [73, 455] width 81 height 9
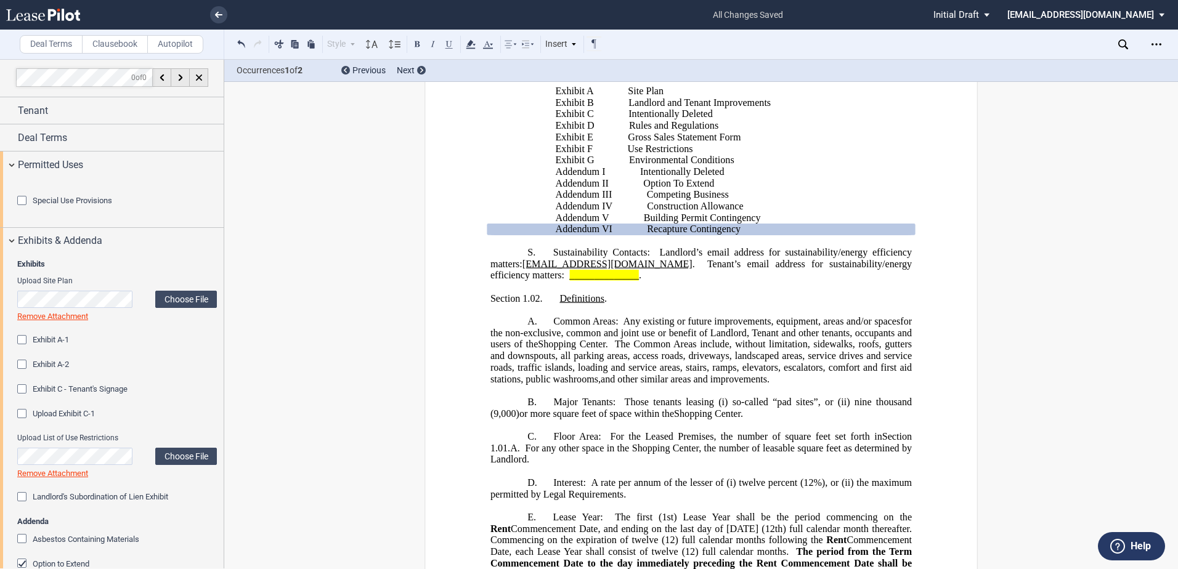
scroll to position [0, 0]
click at [9, 256] on div "Exhibits & Addenda" at bounding box center [112, 242] width 224 height 27
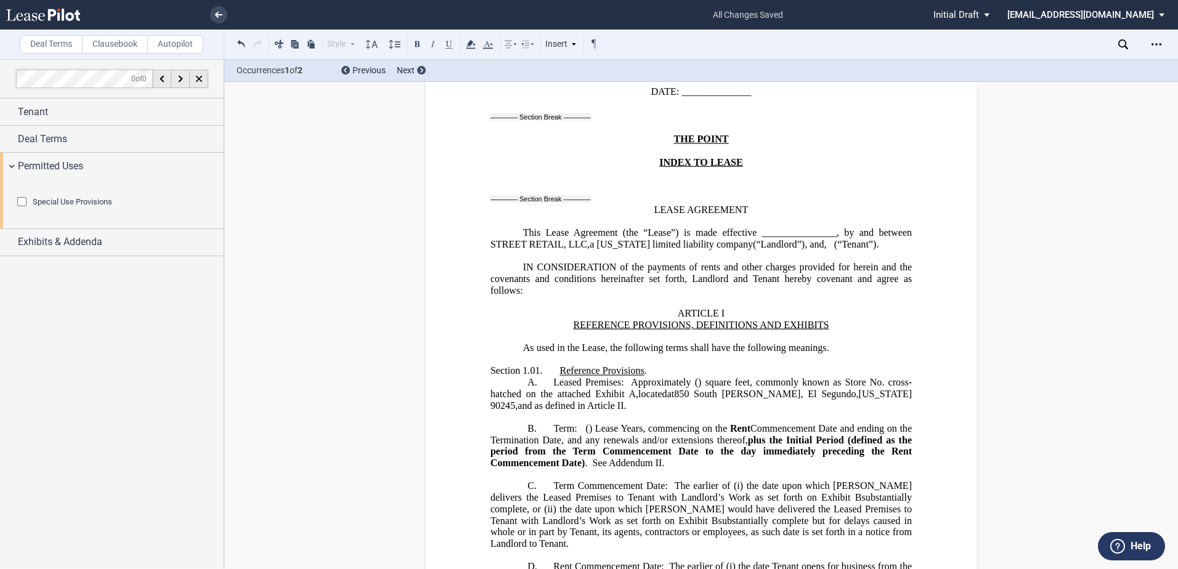
scroll to position [109, 0]
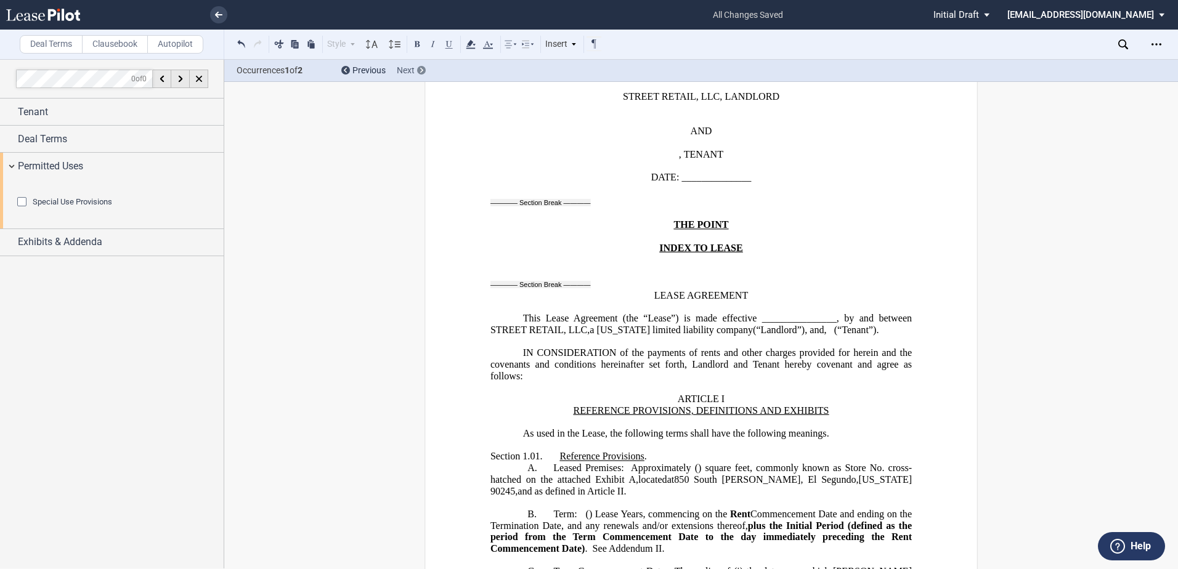
click at [407, 75] on span "Next" at bounding box center [406, 70] width 18 height 10
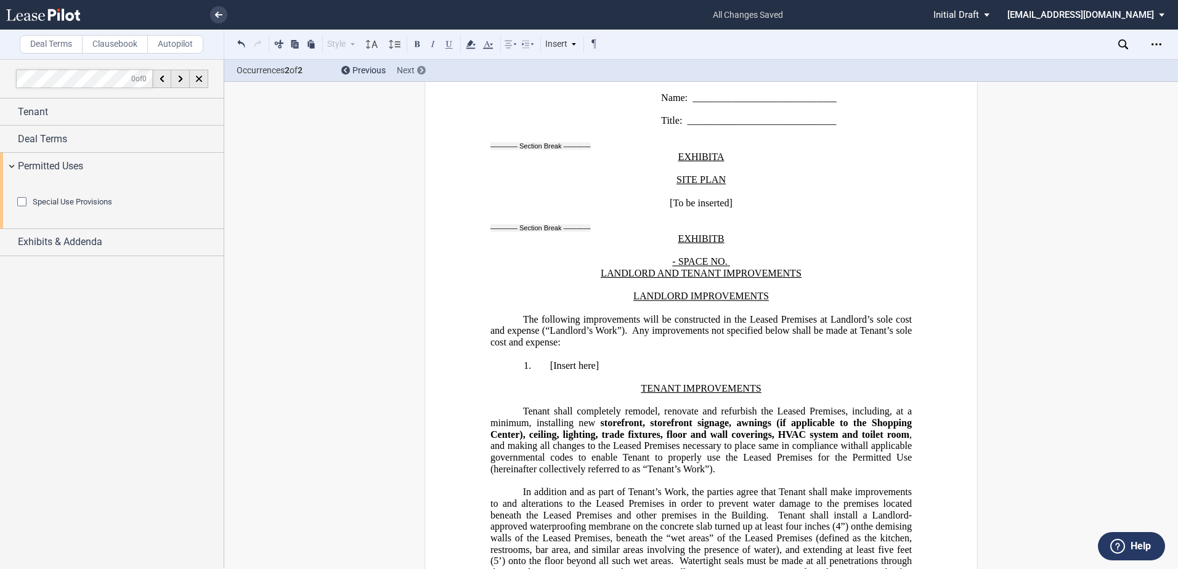
scroll to position [29695, 0]
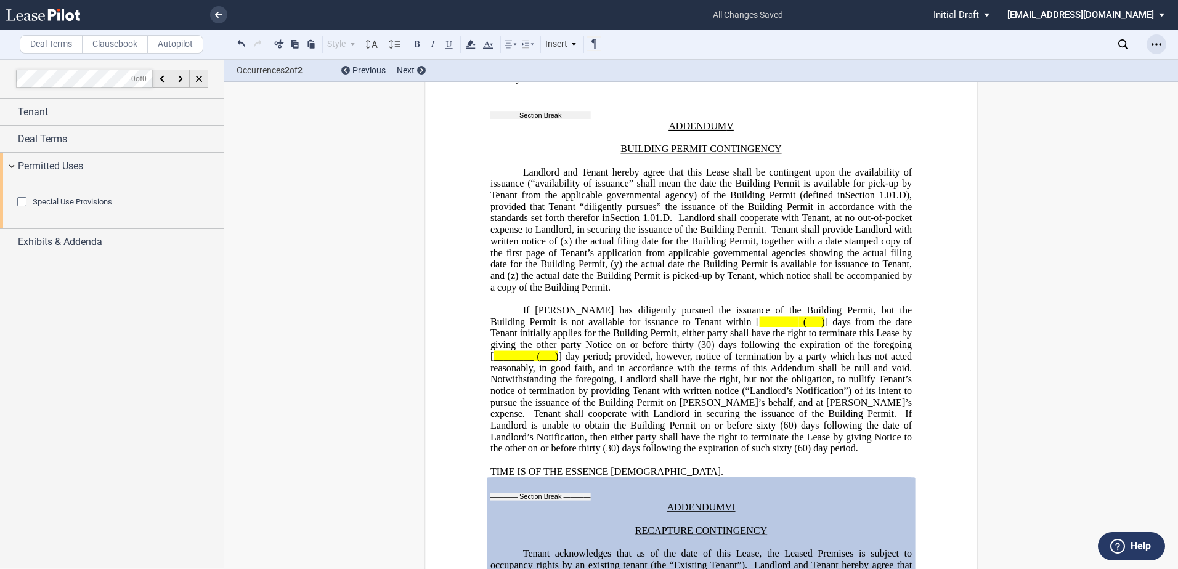
click at [1160, 46] on icon "Open Lease options menu" at bounding box center [1157, 44] width 10 height 10
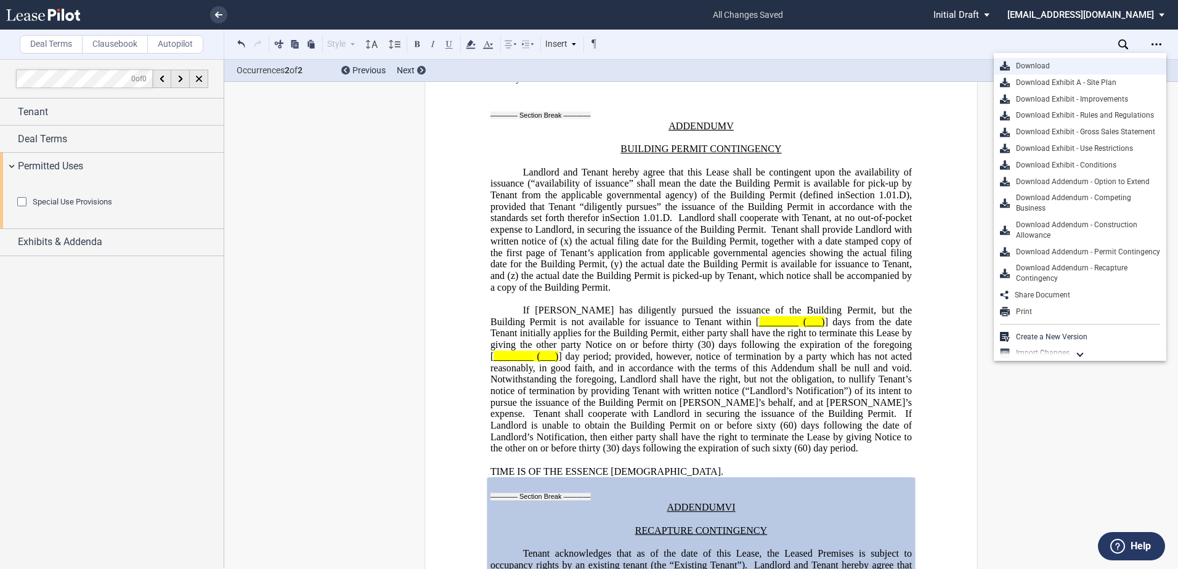
click at [1049, 70] on div "Download" at bounding box center [1085, 66] width 150 height 10
